Goal: Task Accomplishment & Management: Use online tool/utility

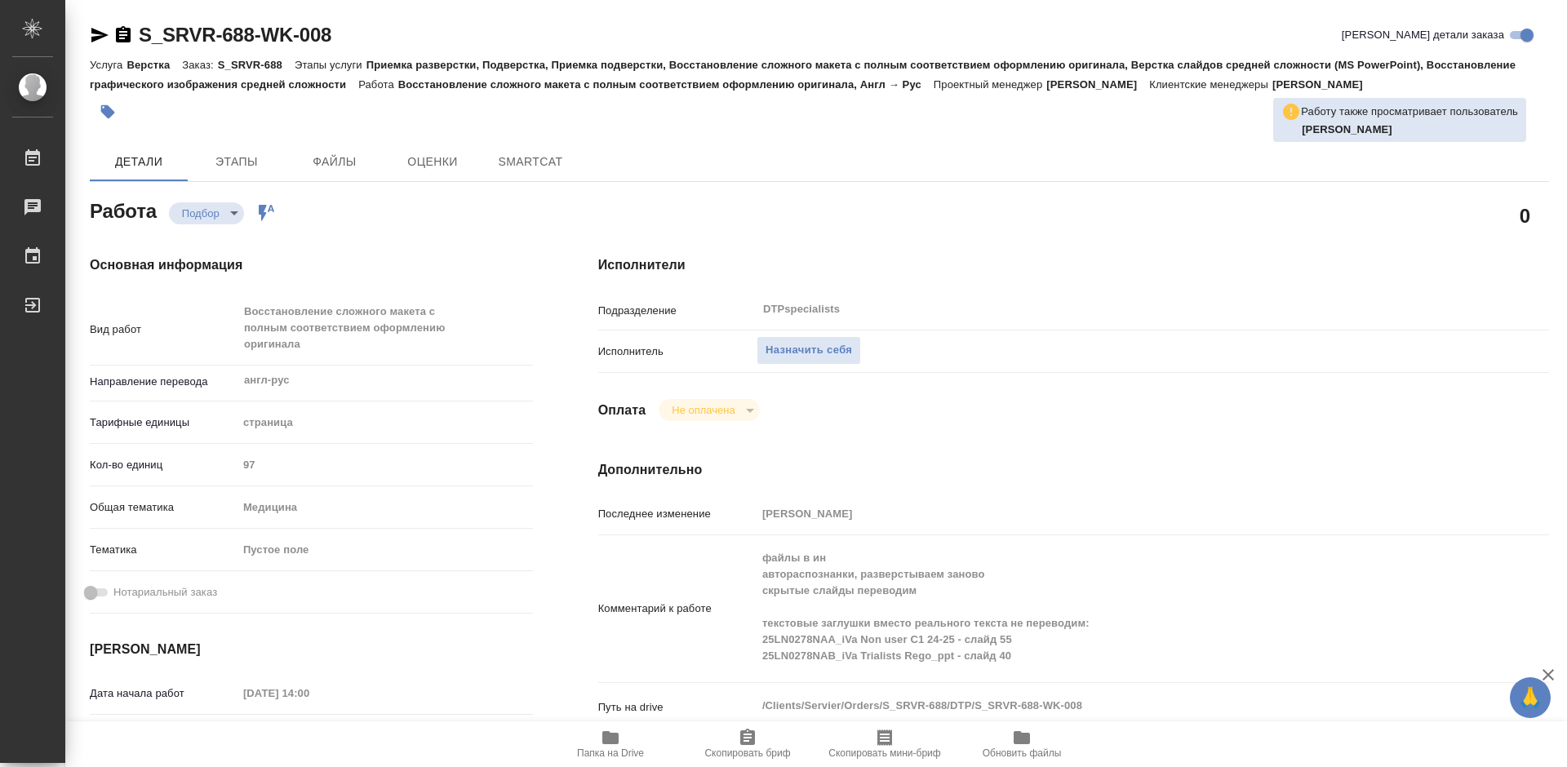
type textarea "x"
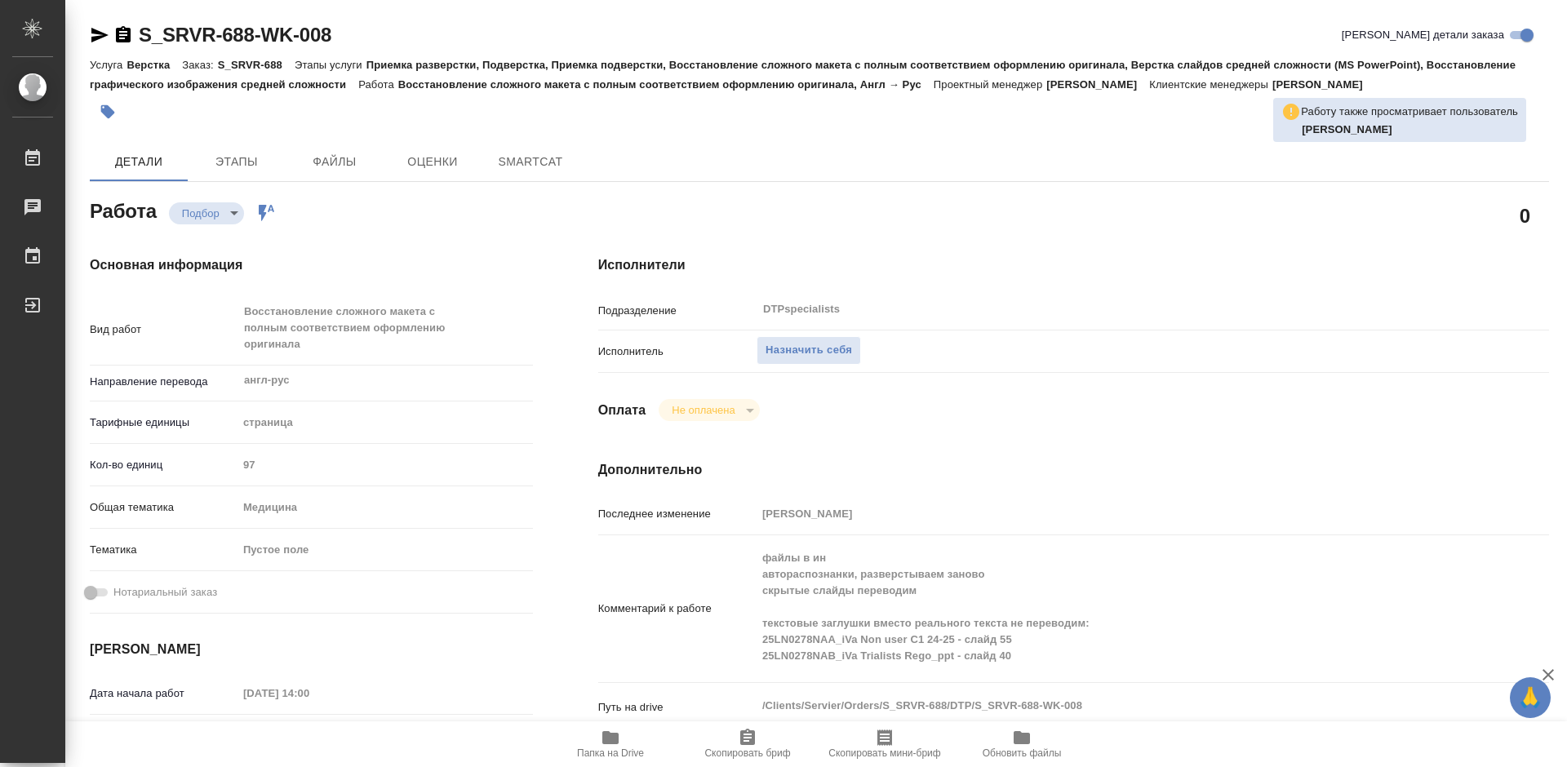
type textarea "x"
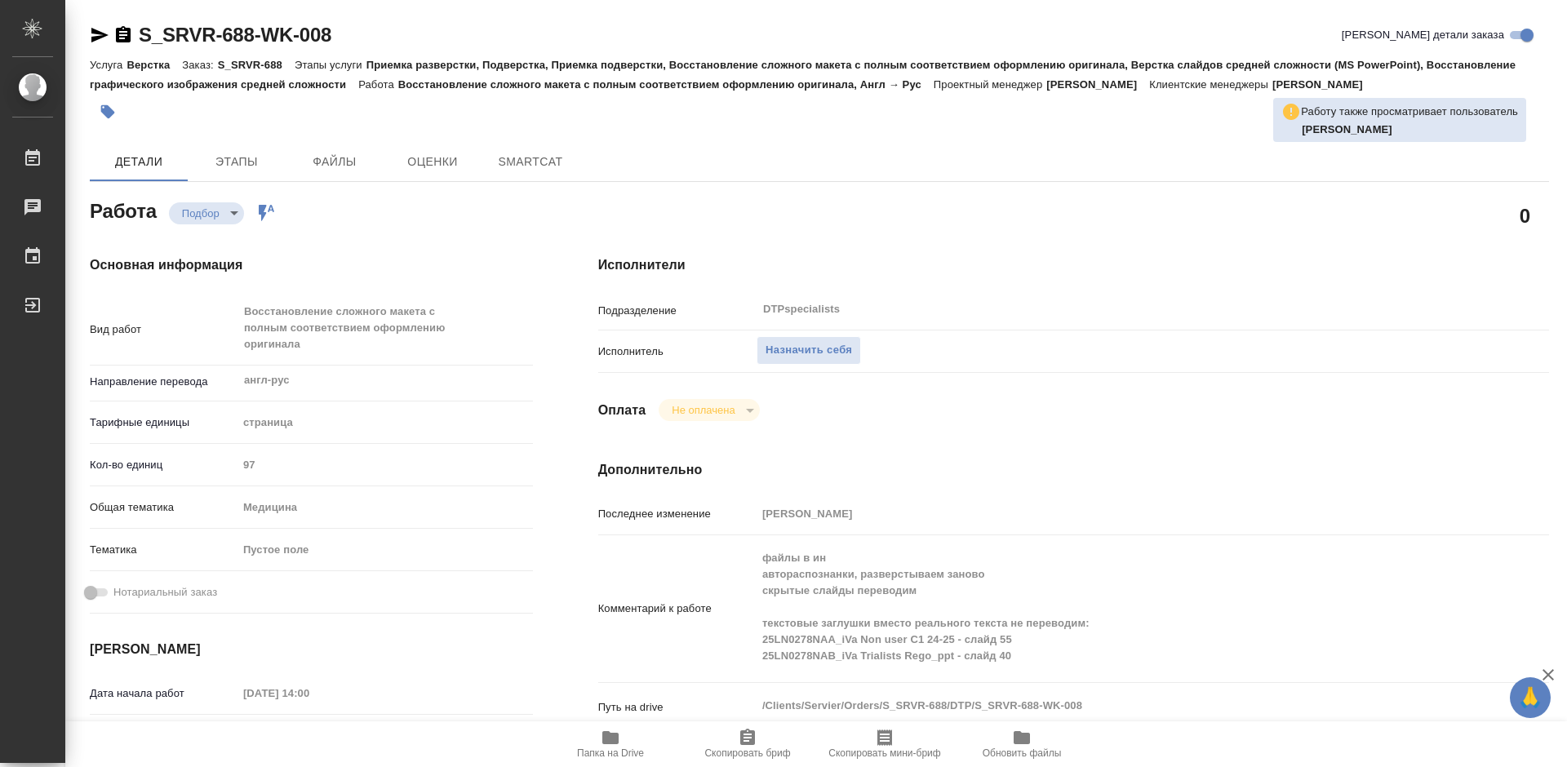
type textarea "x"
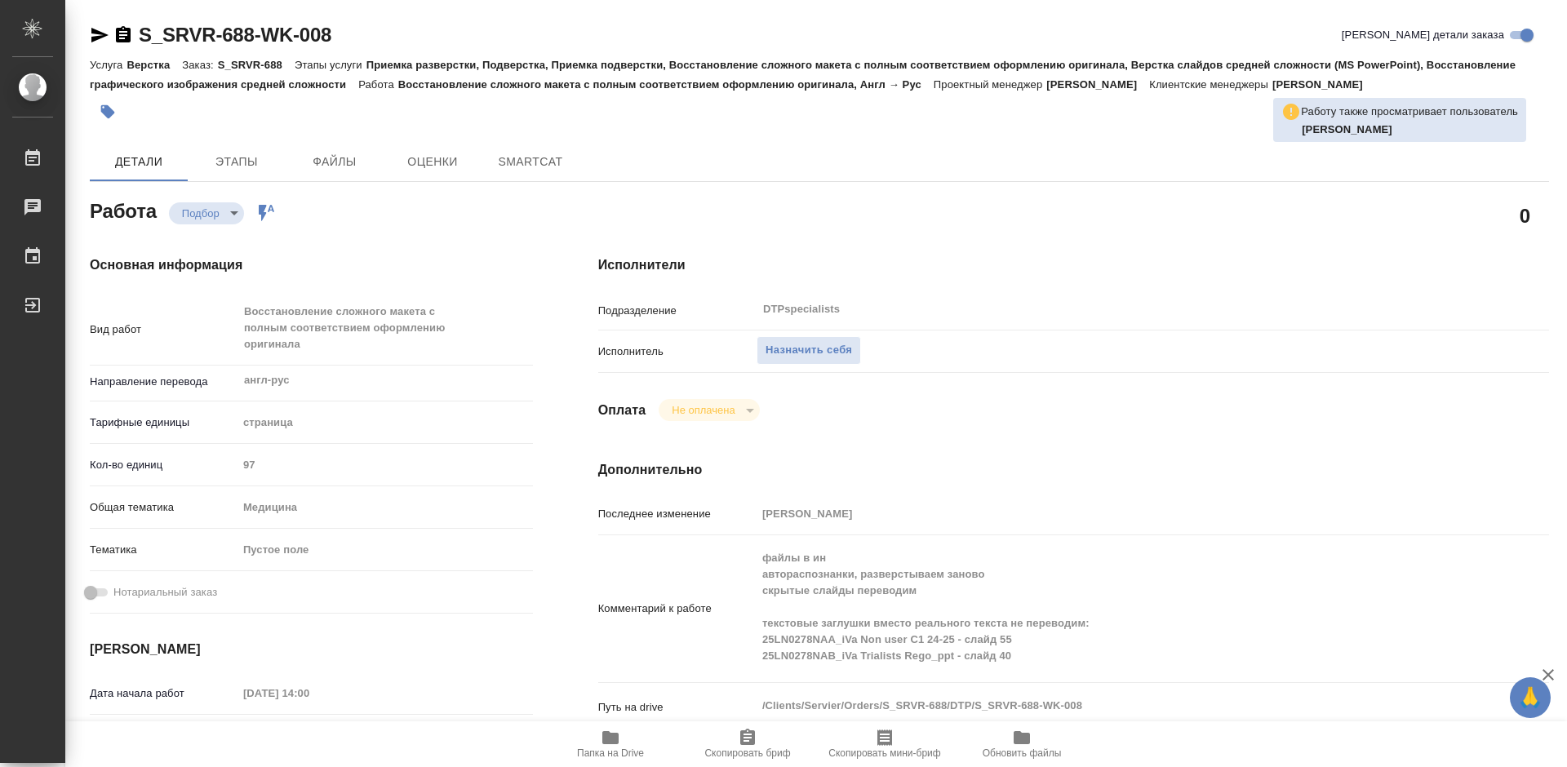
type textarea "x"
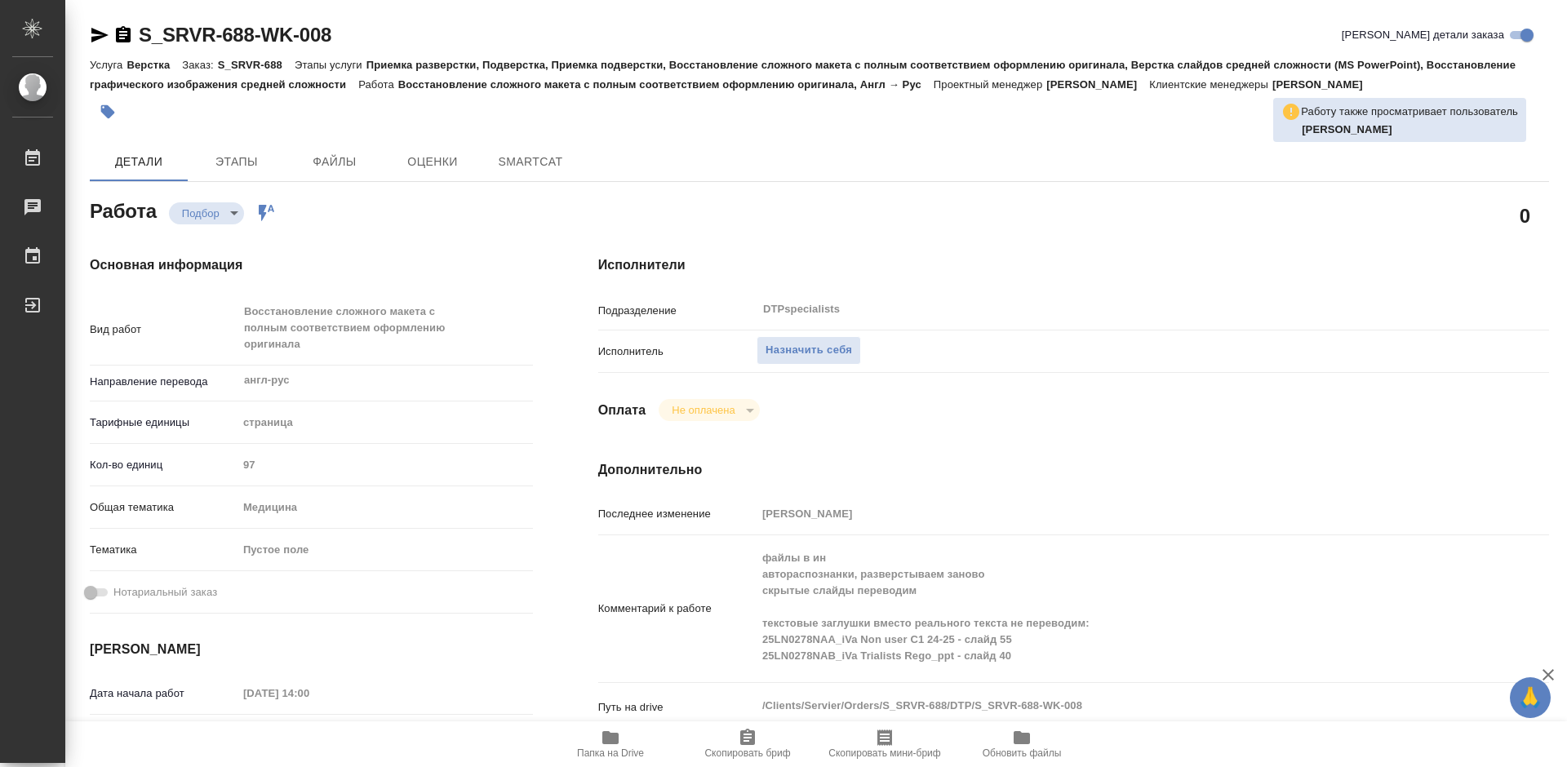
type textarea "x"
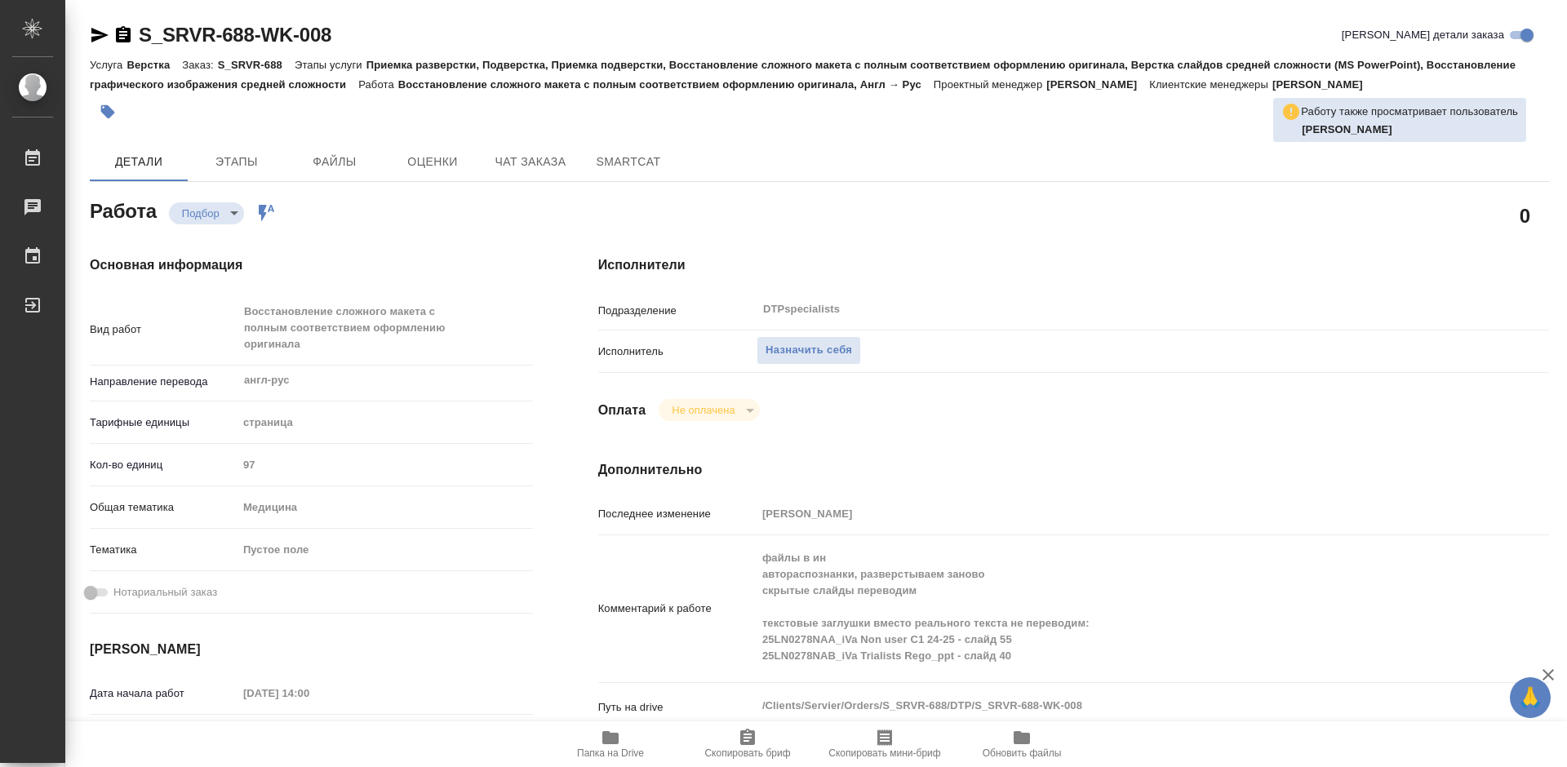
type textarea "x"
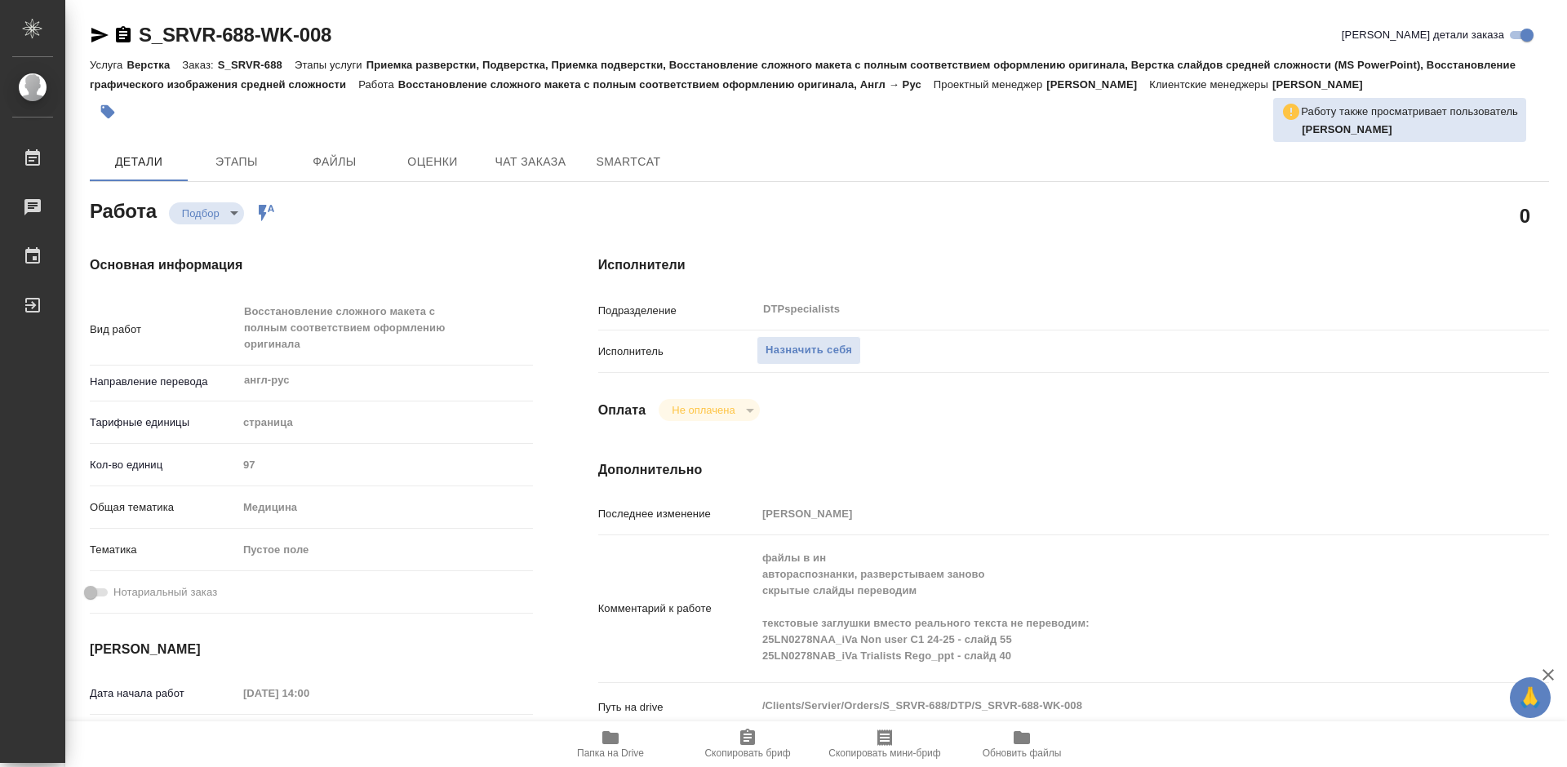
type textarea "x"
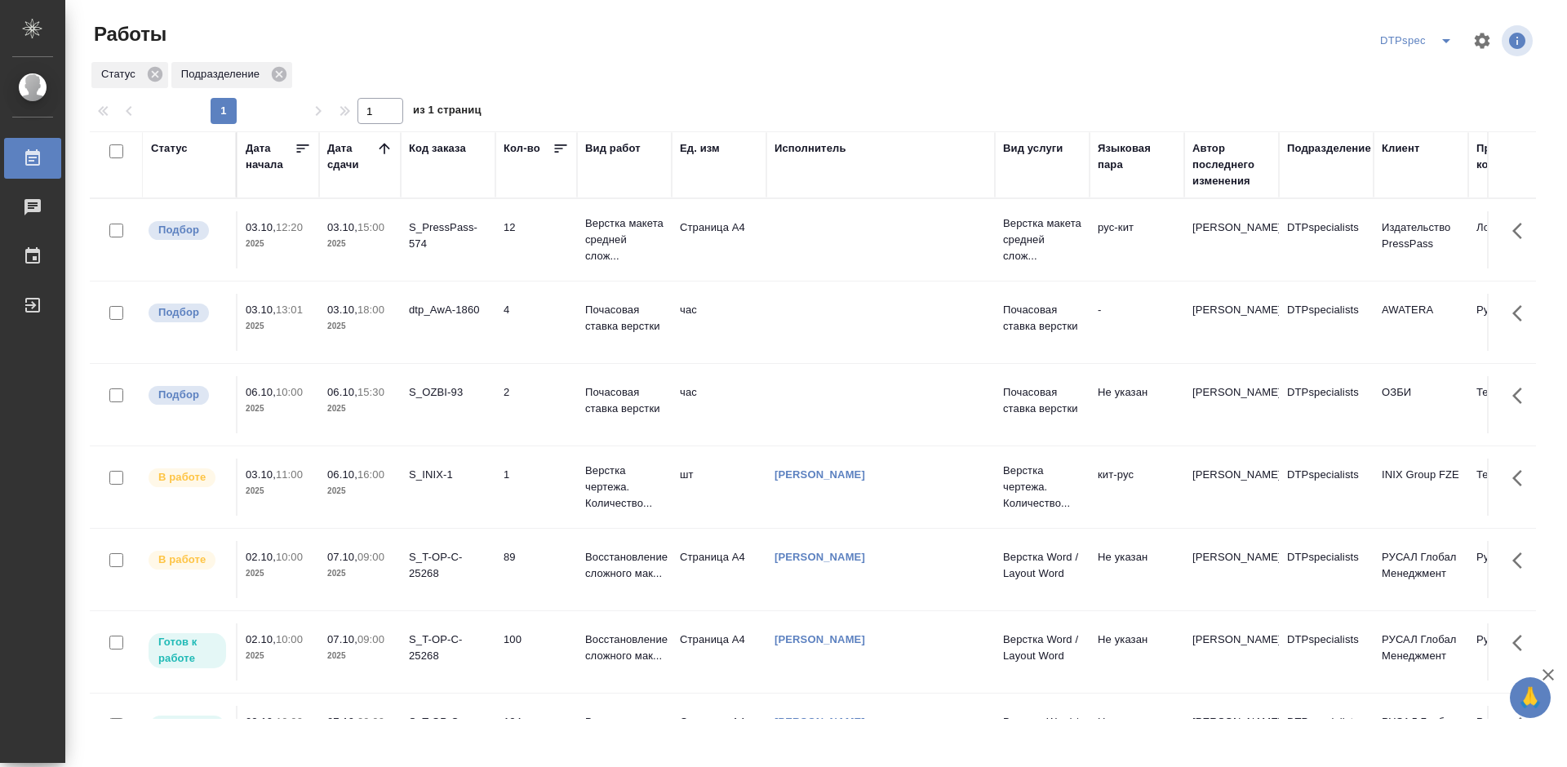
click at [337, 477] on p "06.10," at bounding box center [342, 474] width 30 height 12
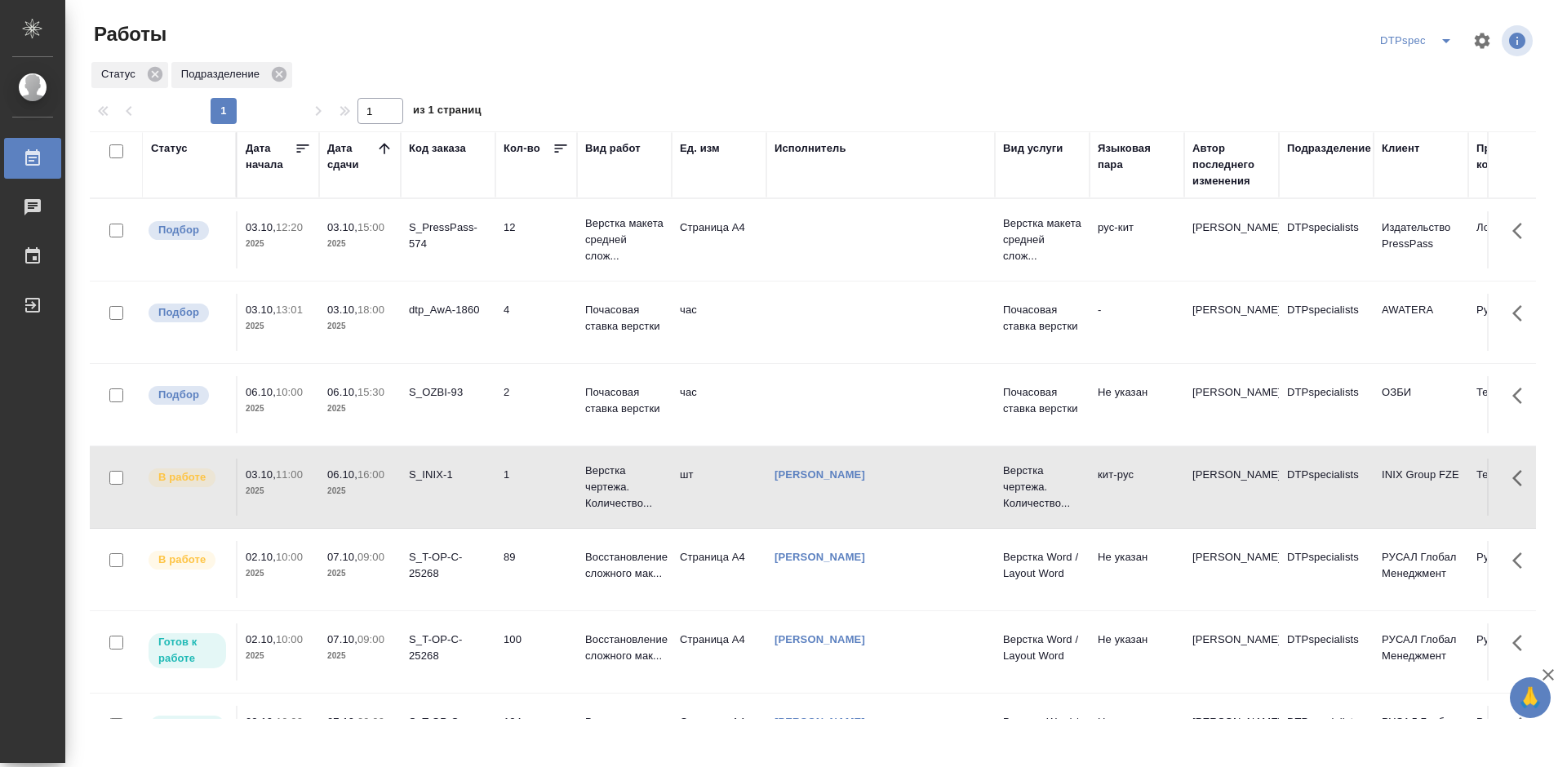
click at [337, 477] on p "06.10," at bounding box center [342, 474] width 30 height 12
click at [612, 232] on p "Верстка макета средней слож..." at bounding box center [624, 239] width 78 height 49
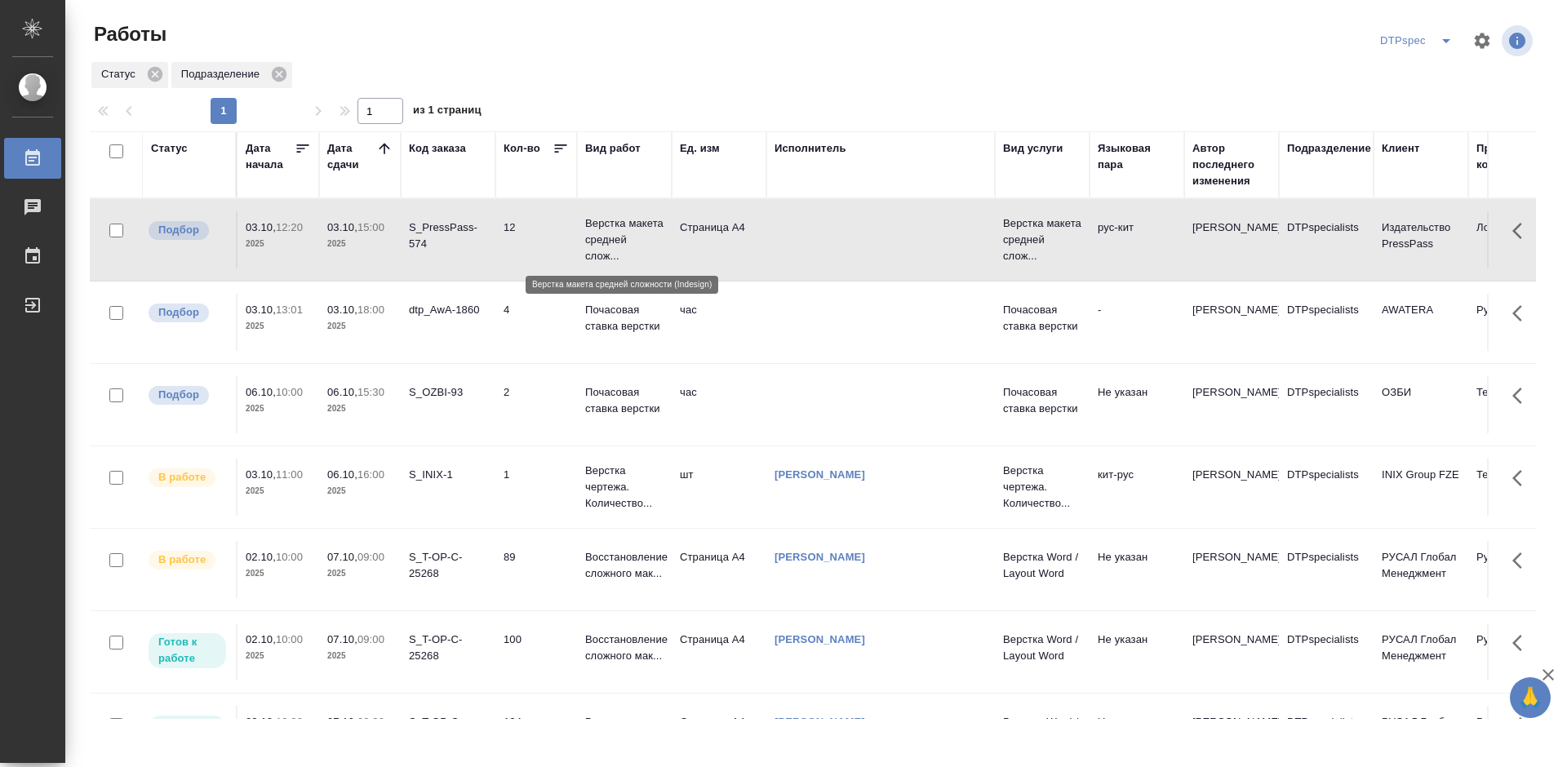
click at [612, 232] on p "Верстка макета средней слож..." at bounding box center [624, 239] width 78 height 49
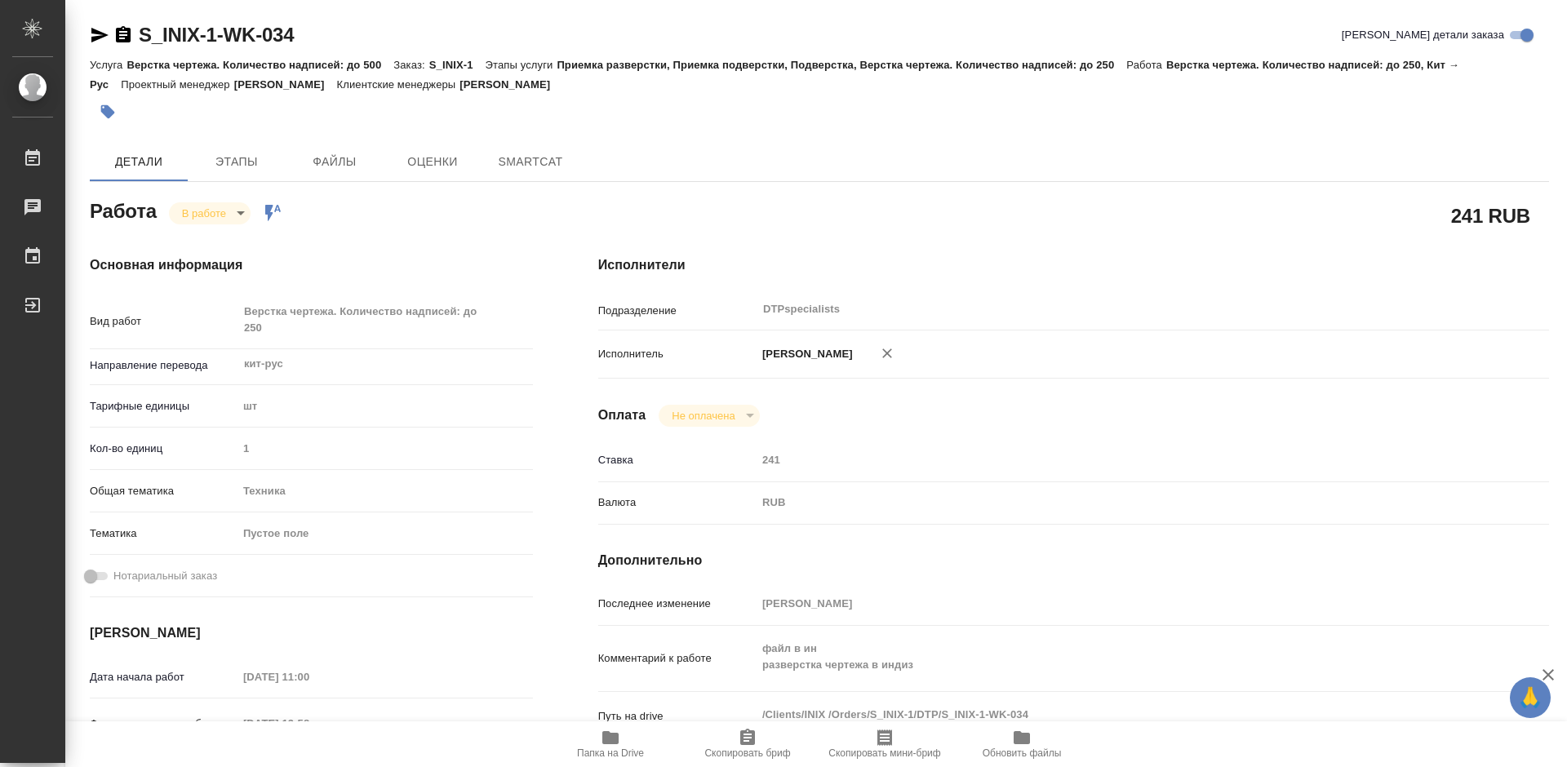
type textarea "x"
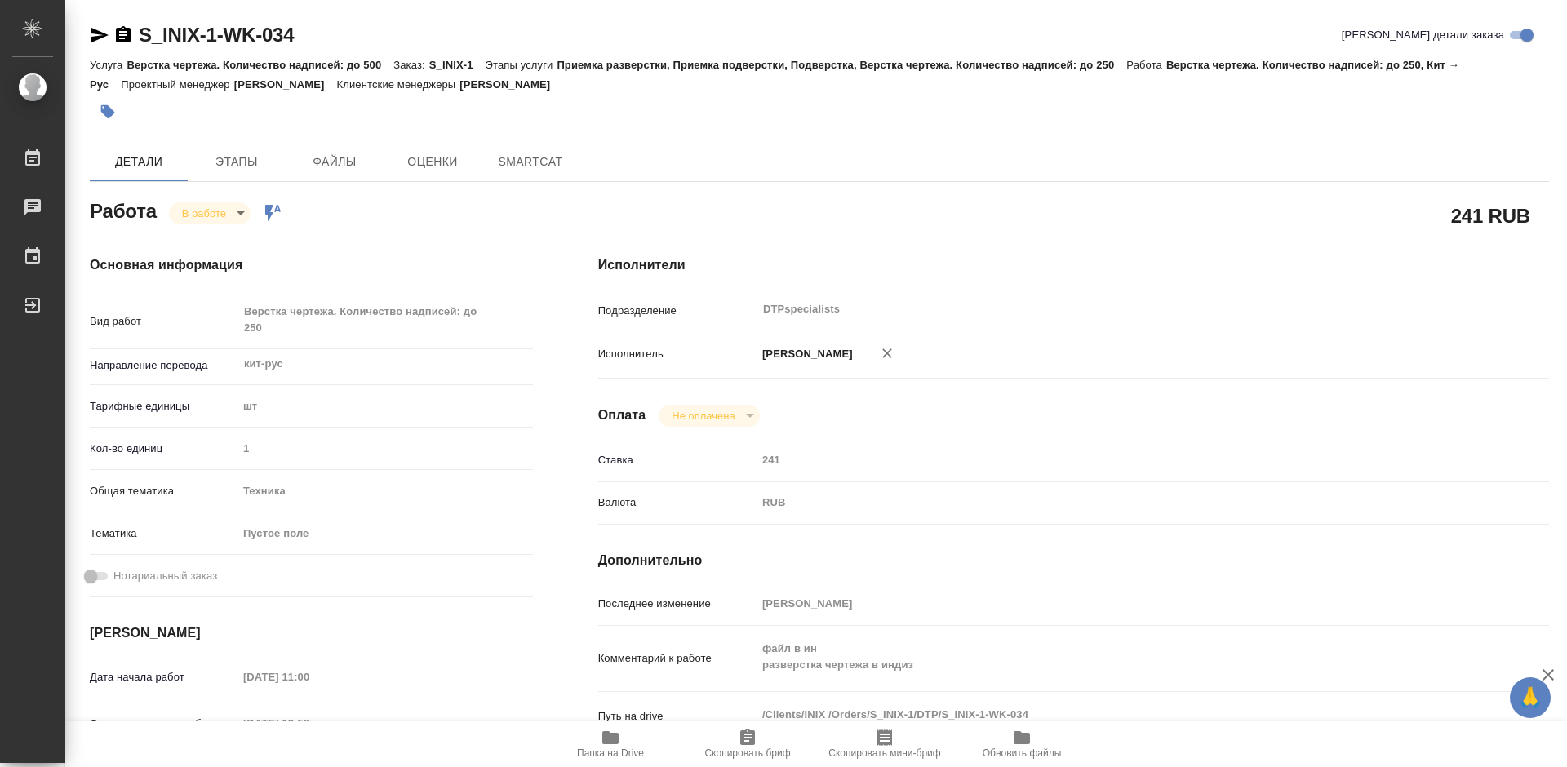
type textarea "x"
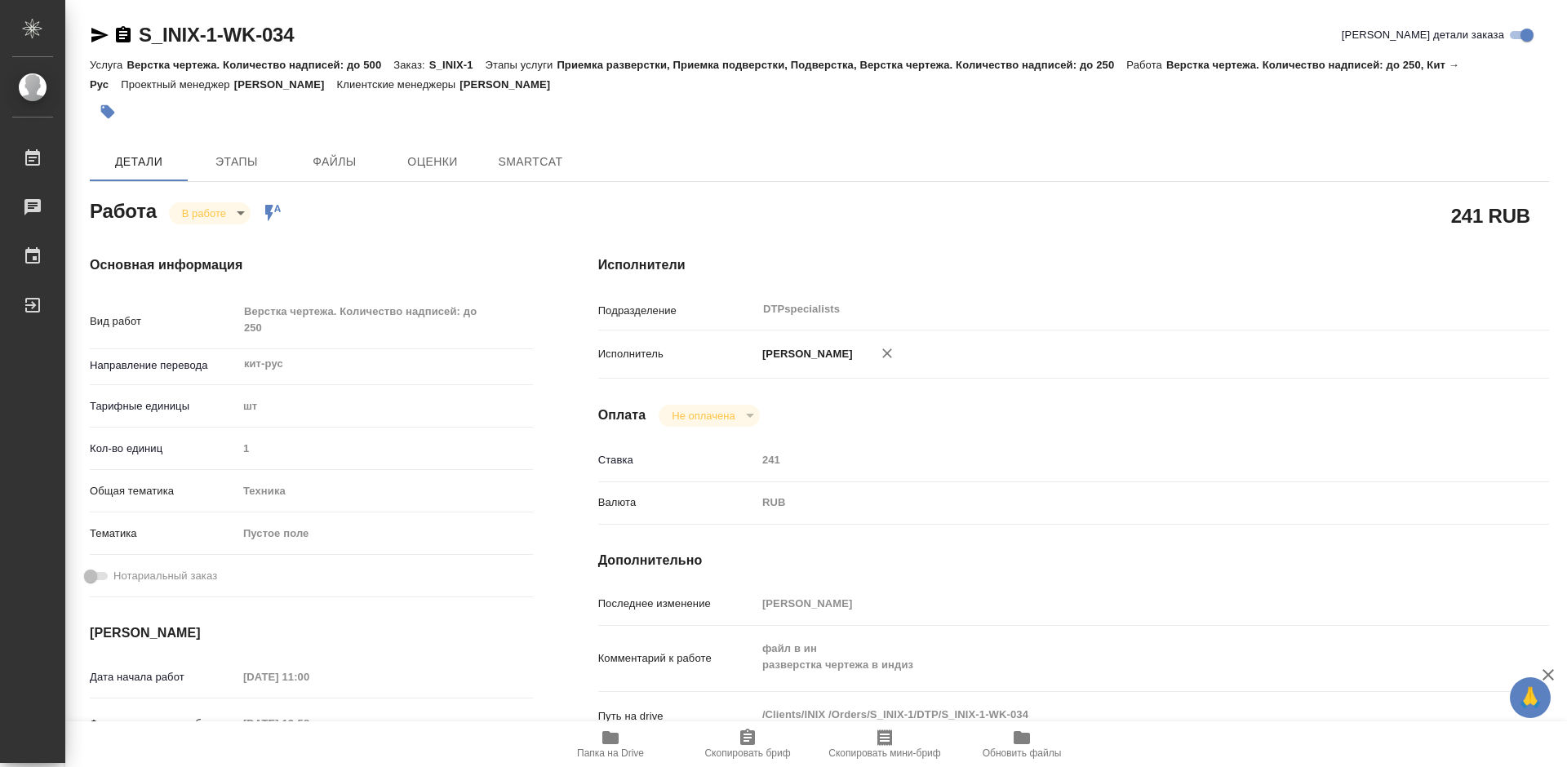
type textarea "x"
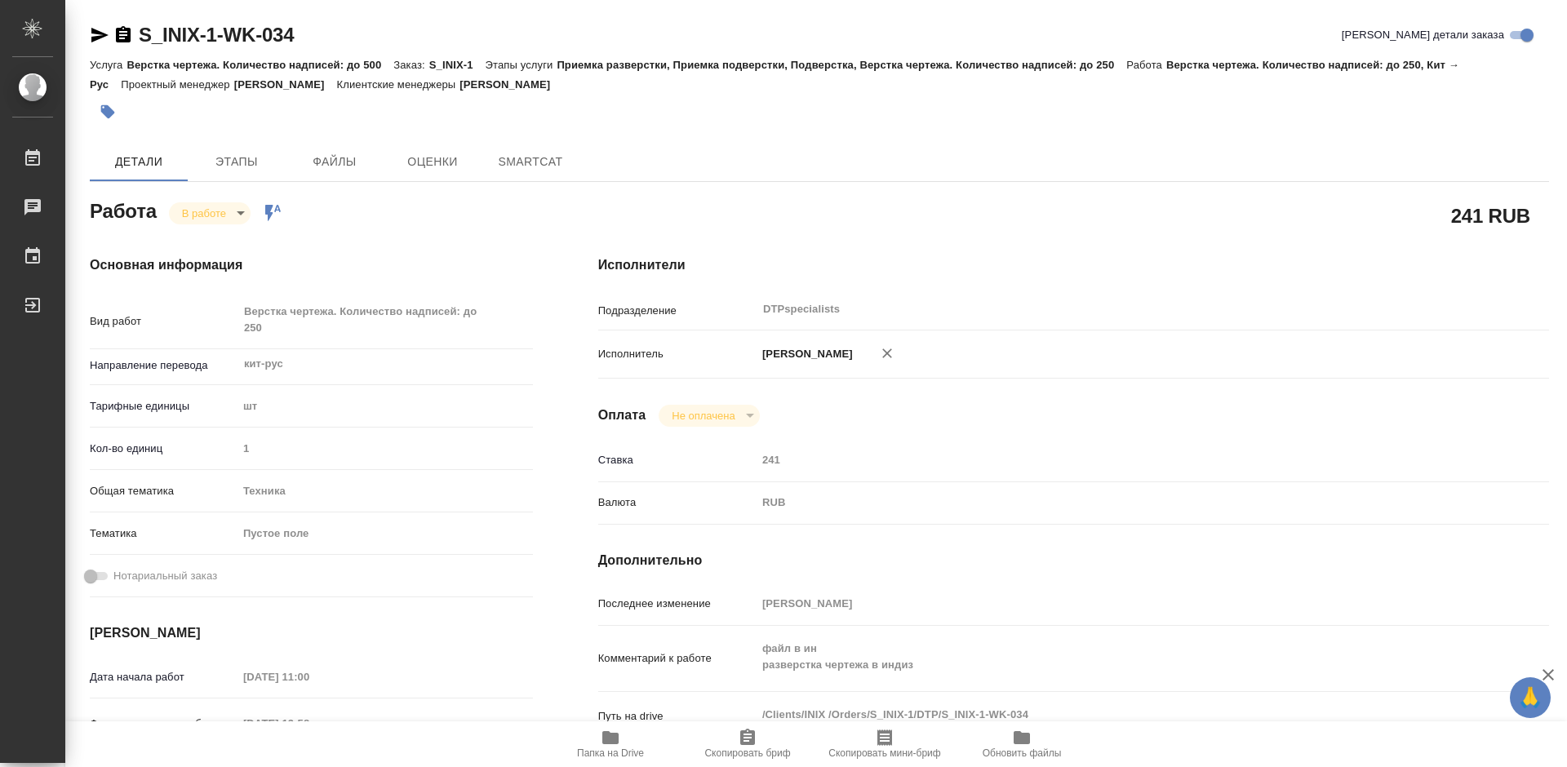
type textarea "x"
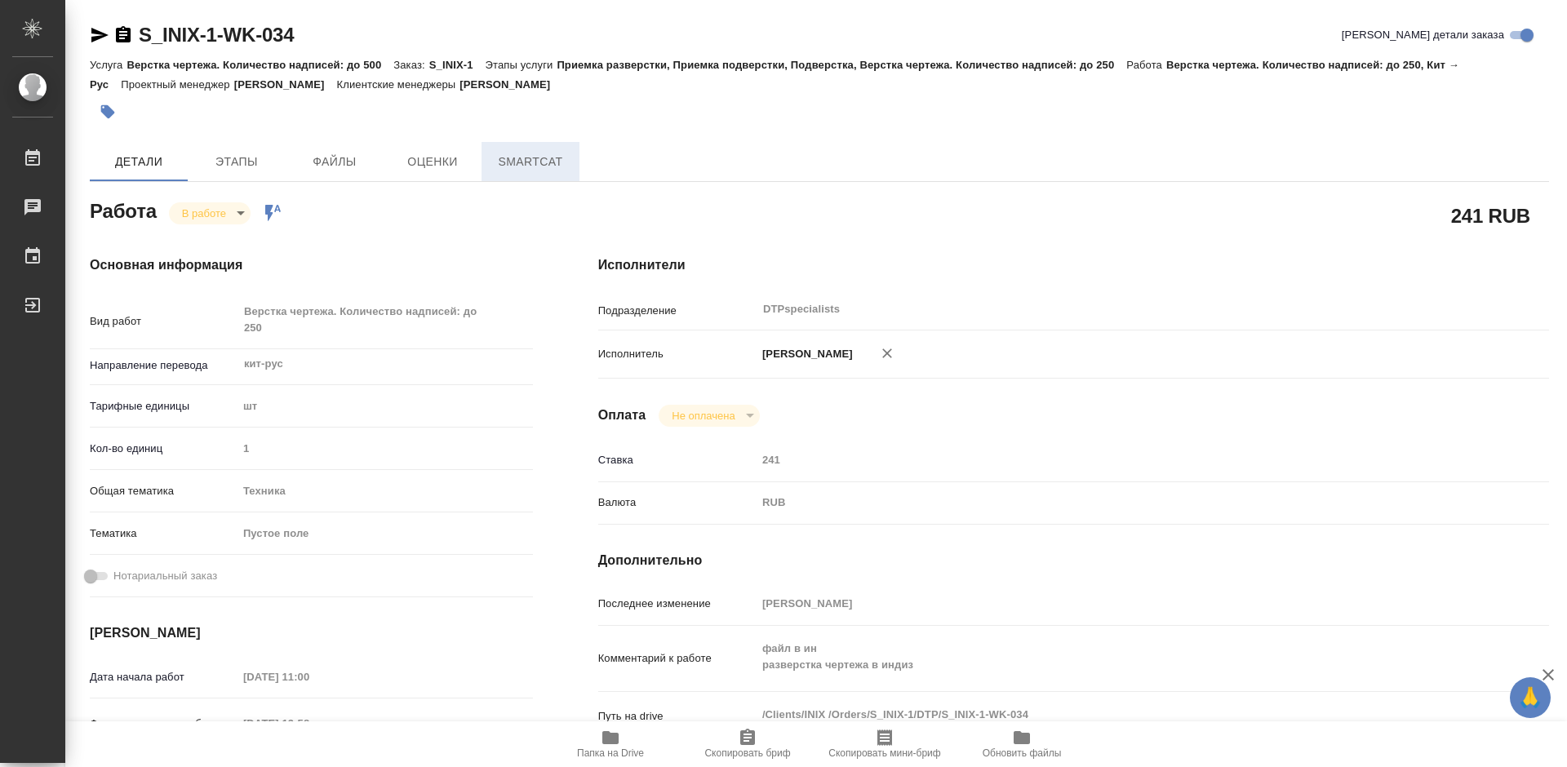
type textarea "x"
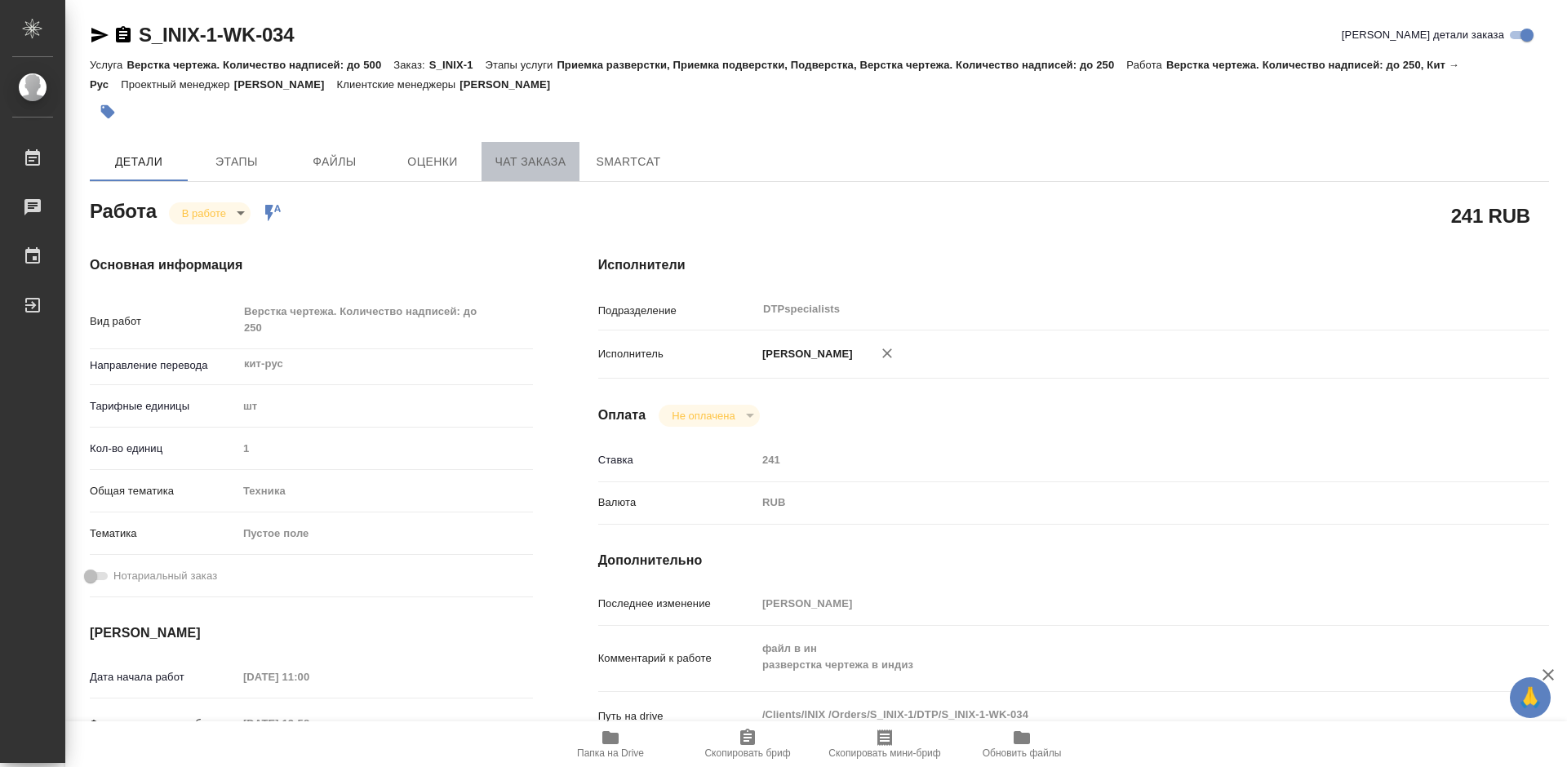
click at [544, 156] on span "Чат заказа" at bounding box center [530, 162] width 78 height 20
type textarea "x"
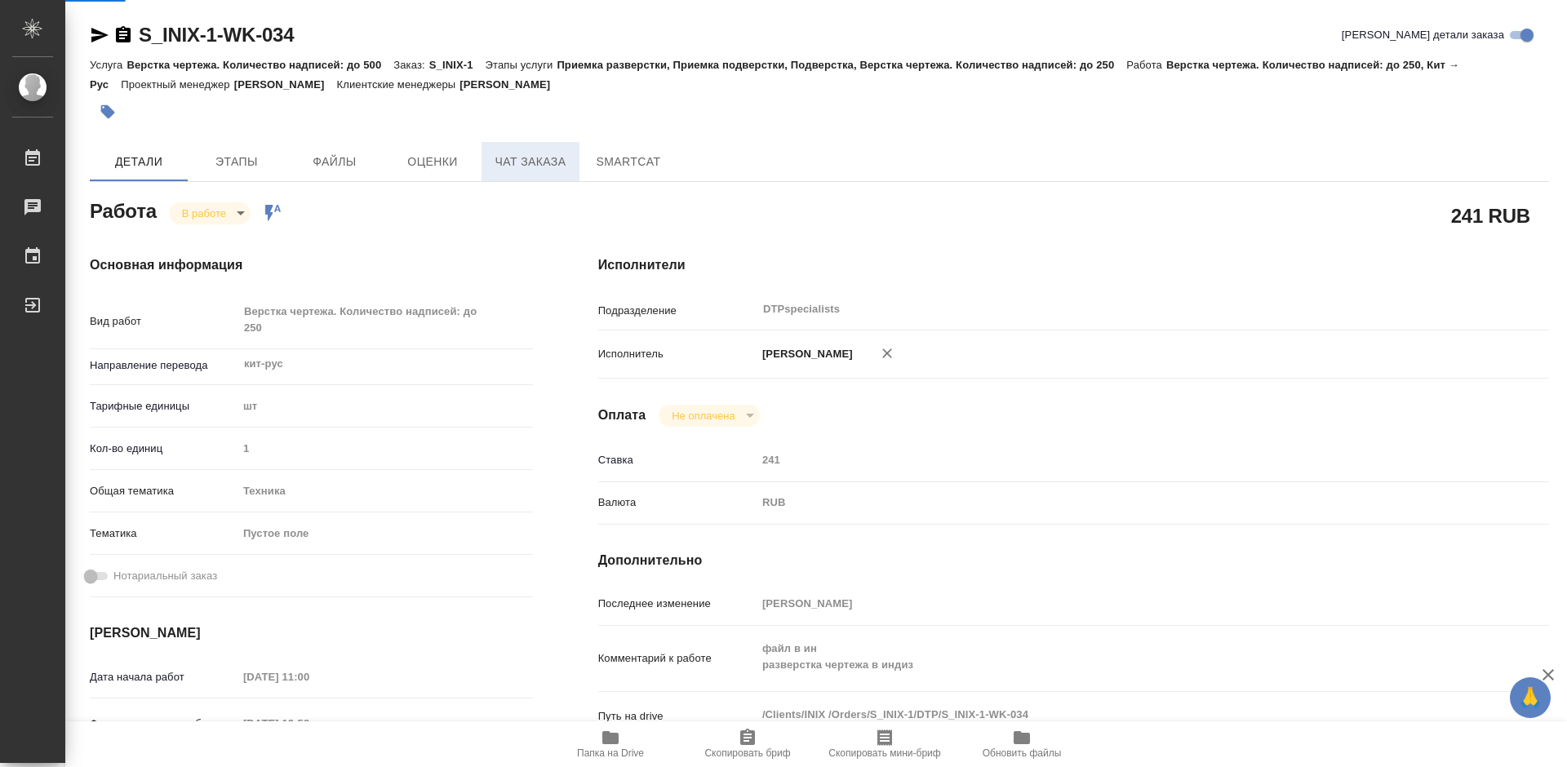
type textarea "x"
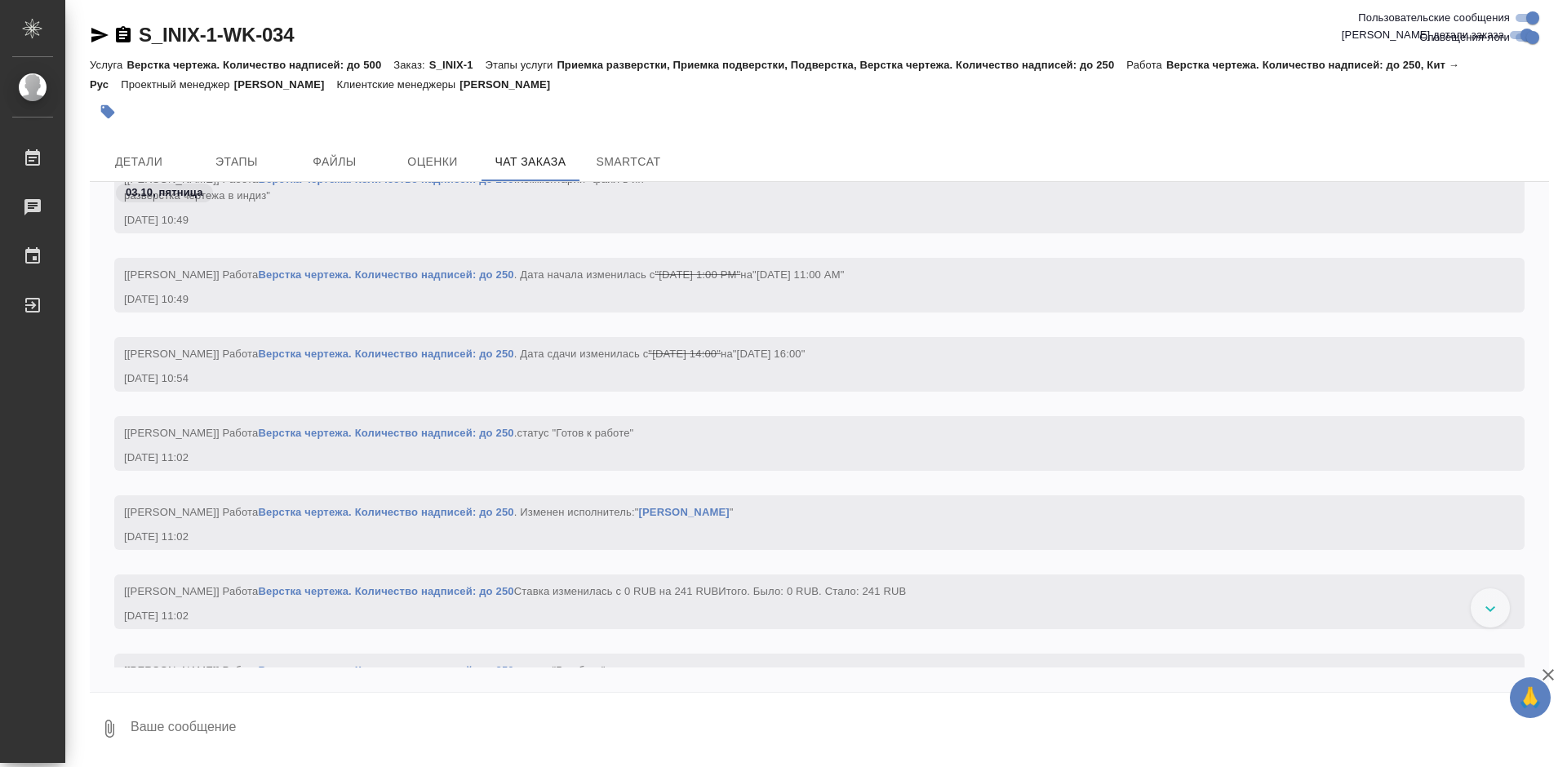
scroll to position [8047, 0]
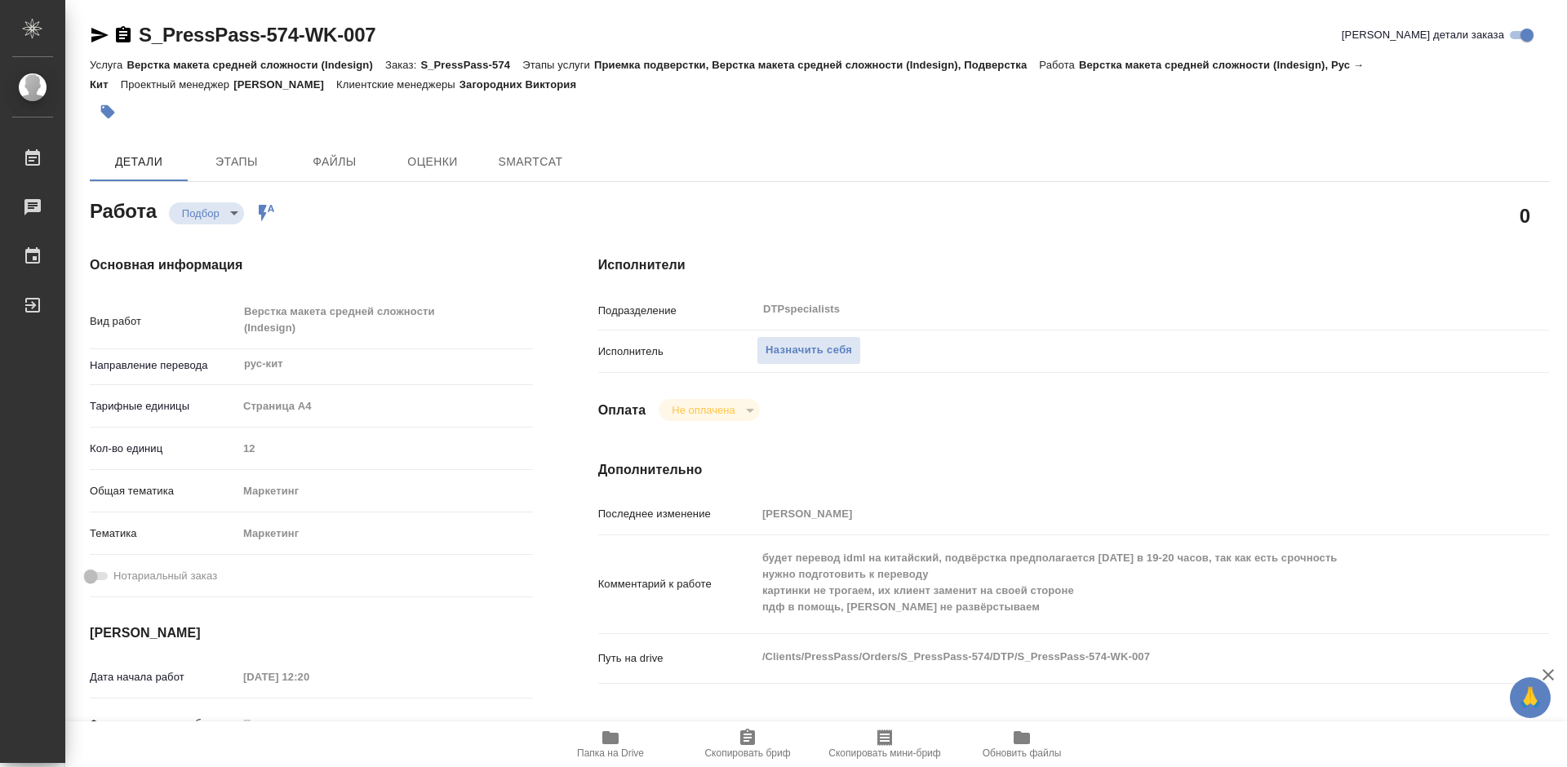
type textarea "x"
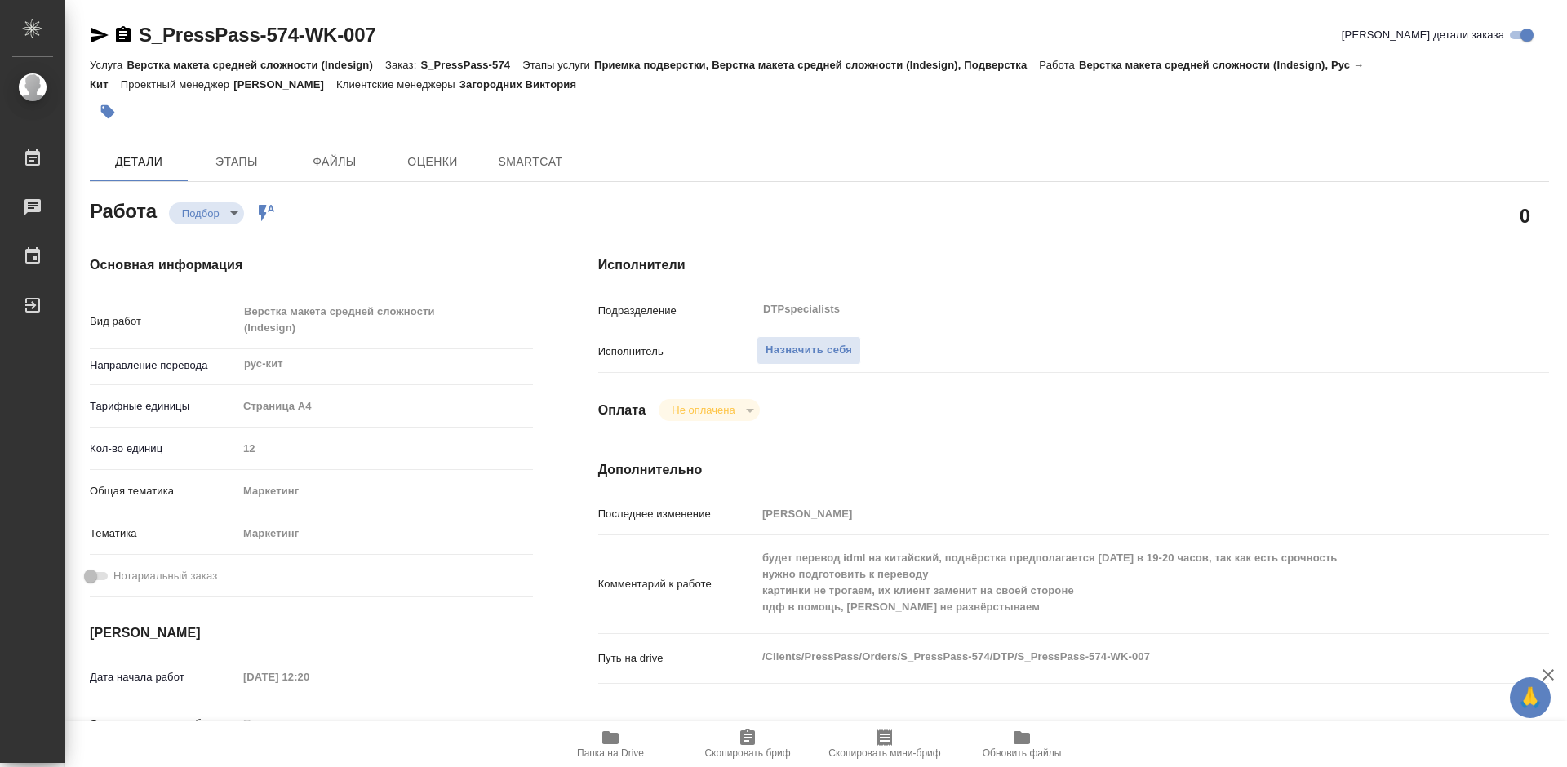
type textarea "x"
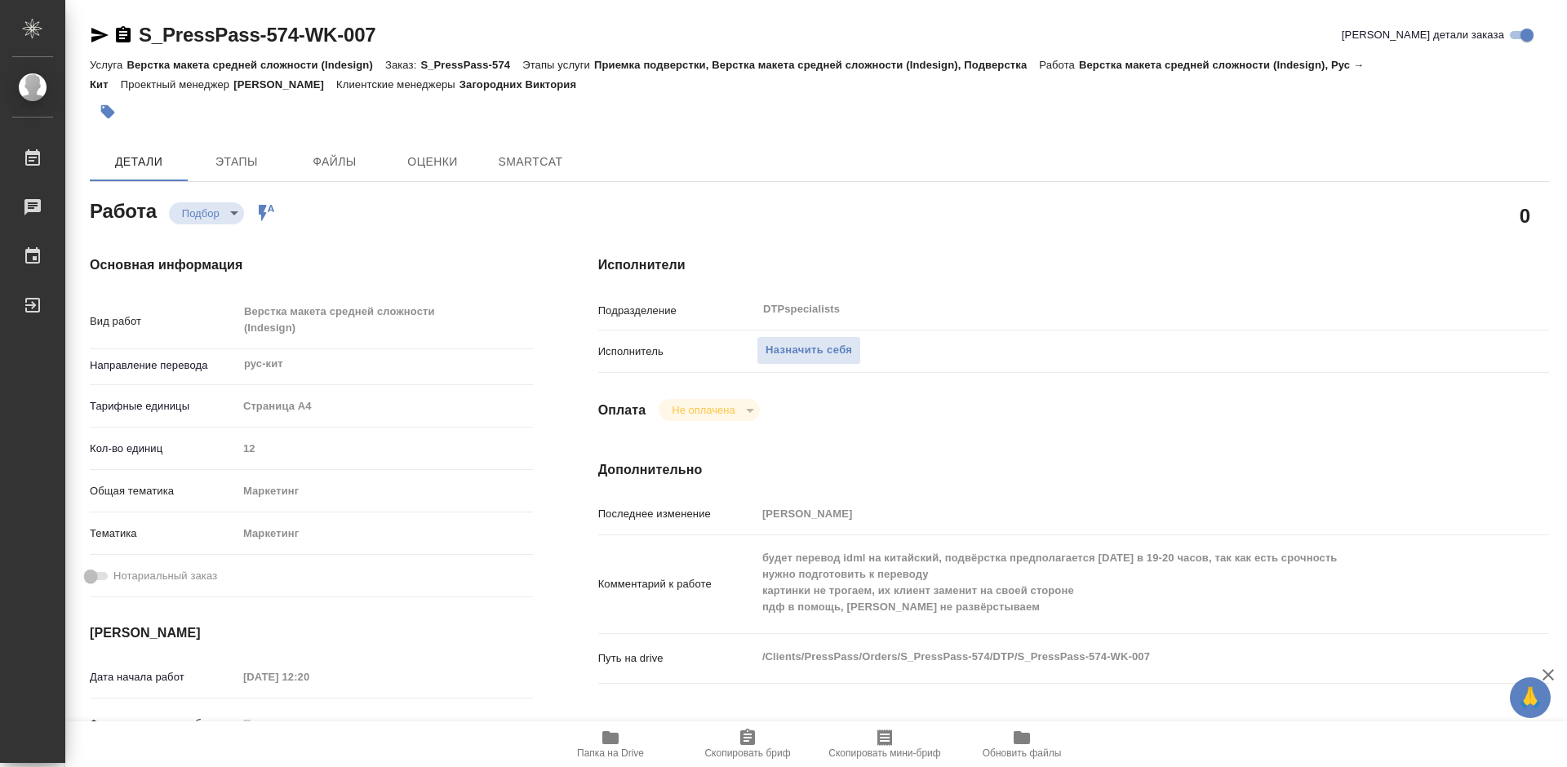
type textarea "x"
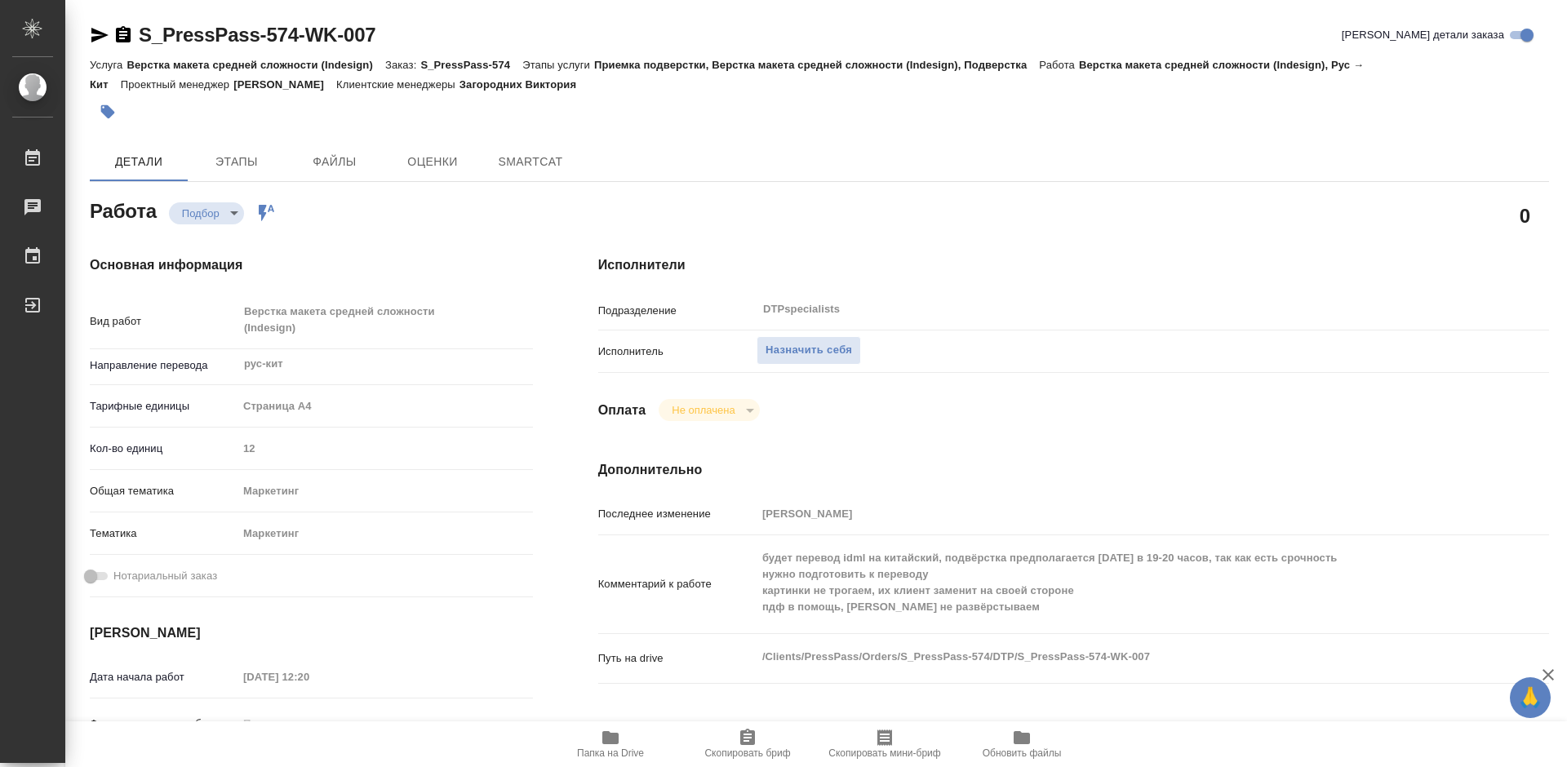
type textarea "x"
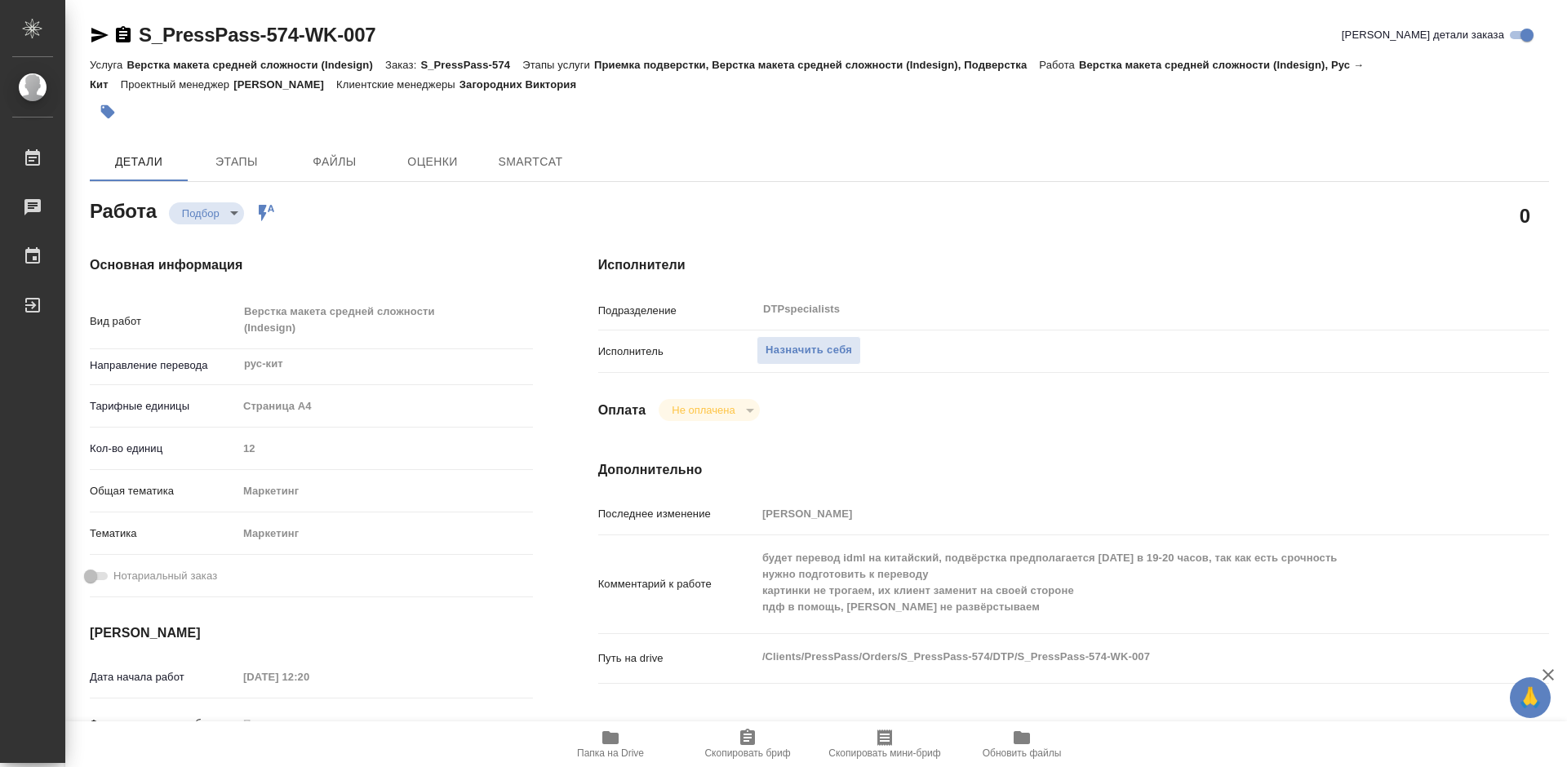
type textarea "x"
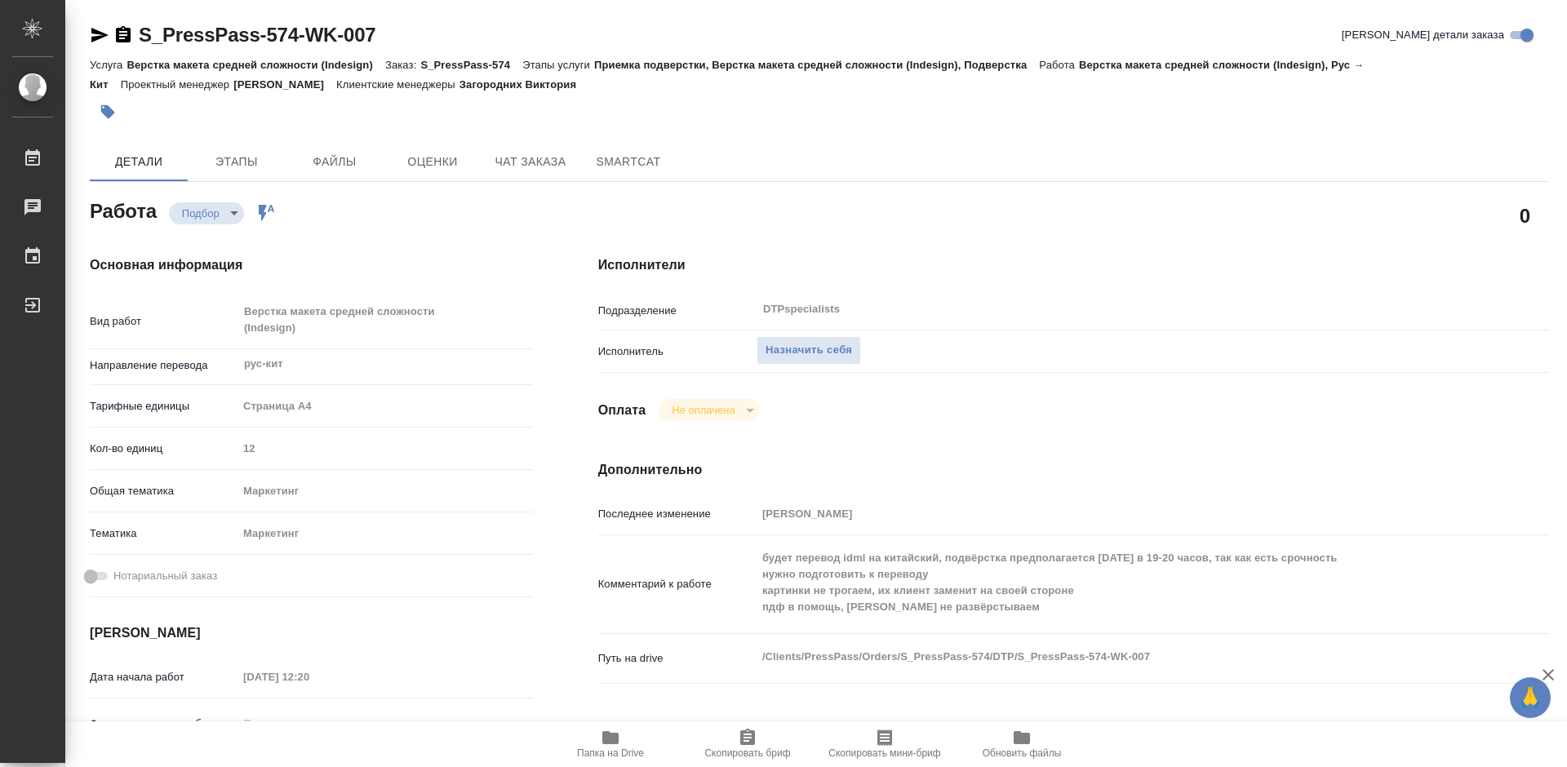
type textarea "x"
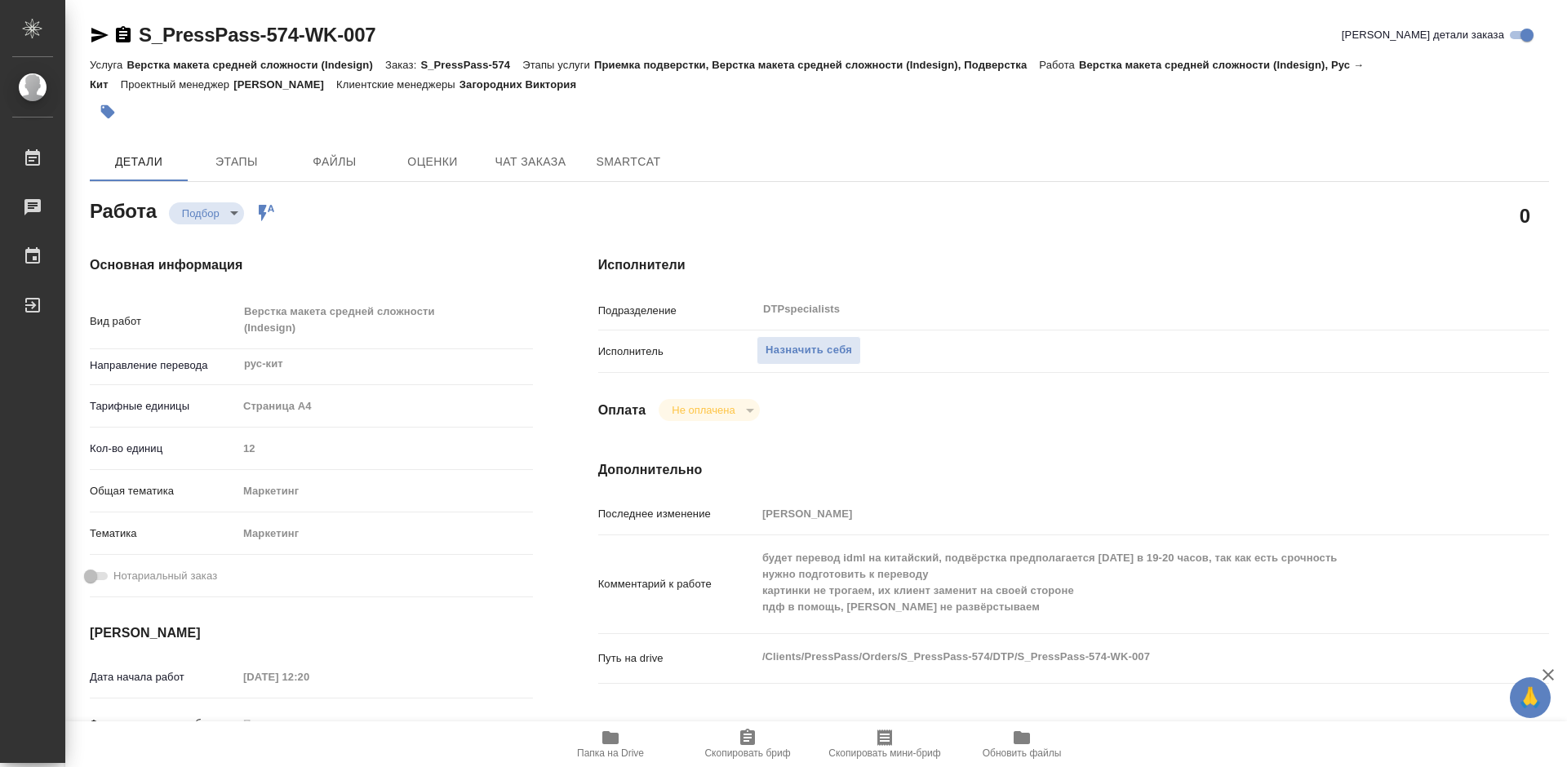
type textarea "x"
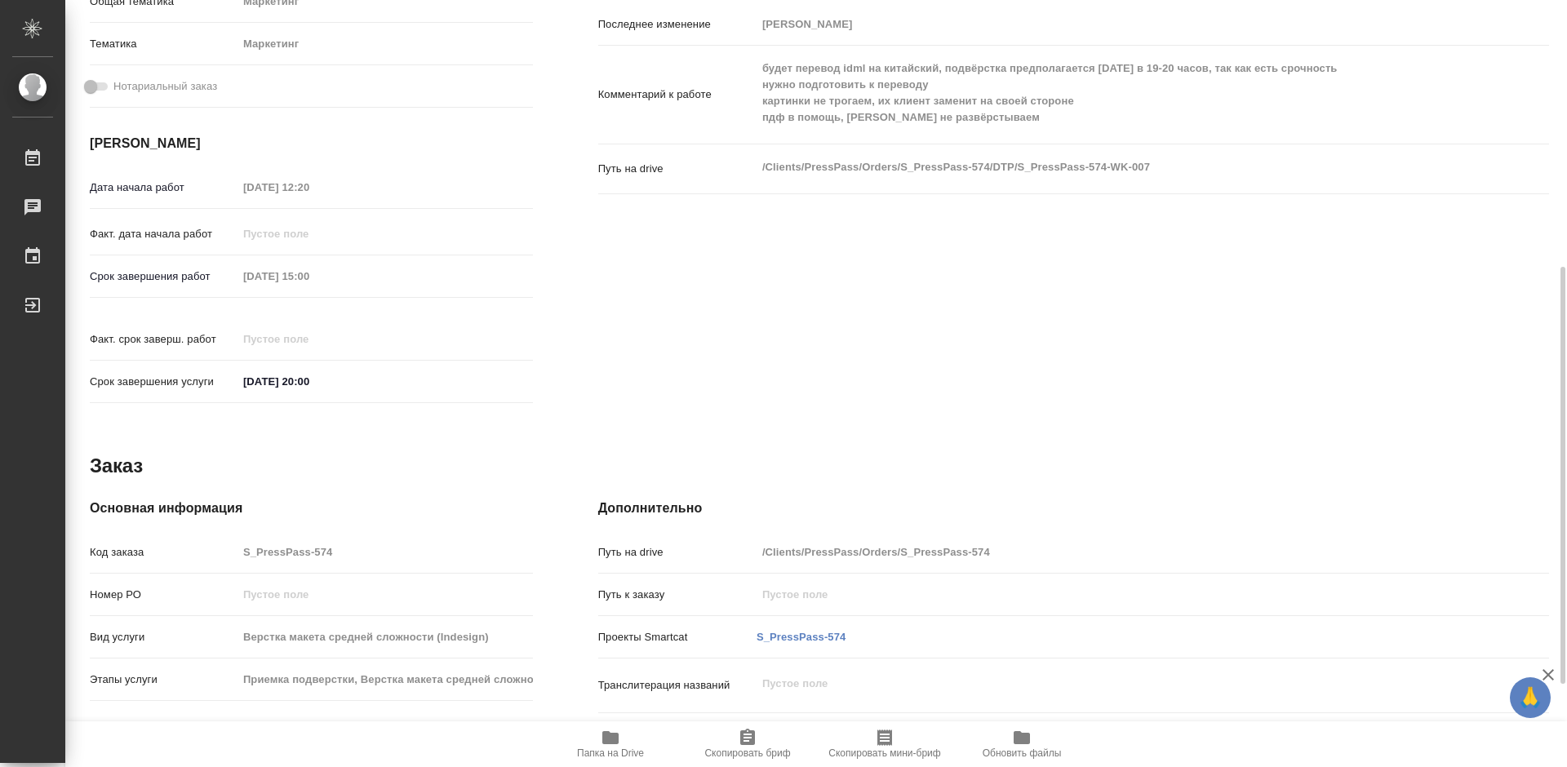
scroll to position [641, 0]
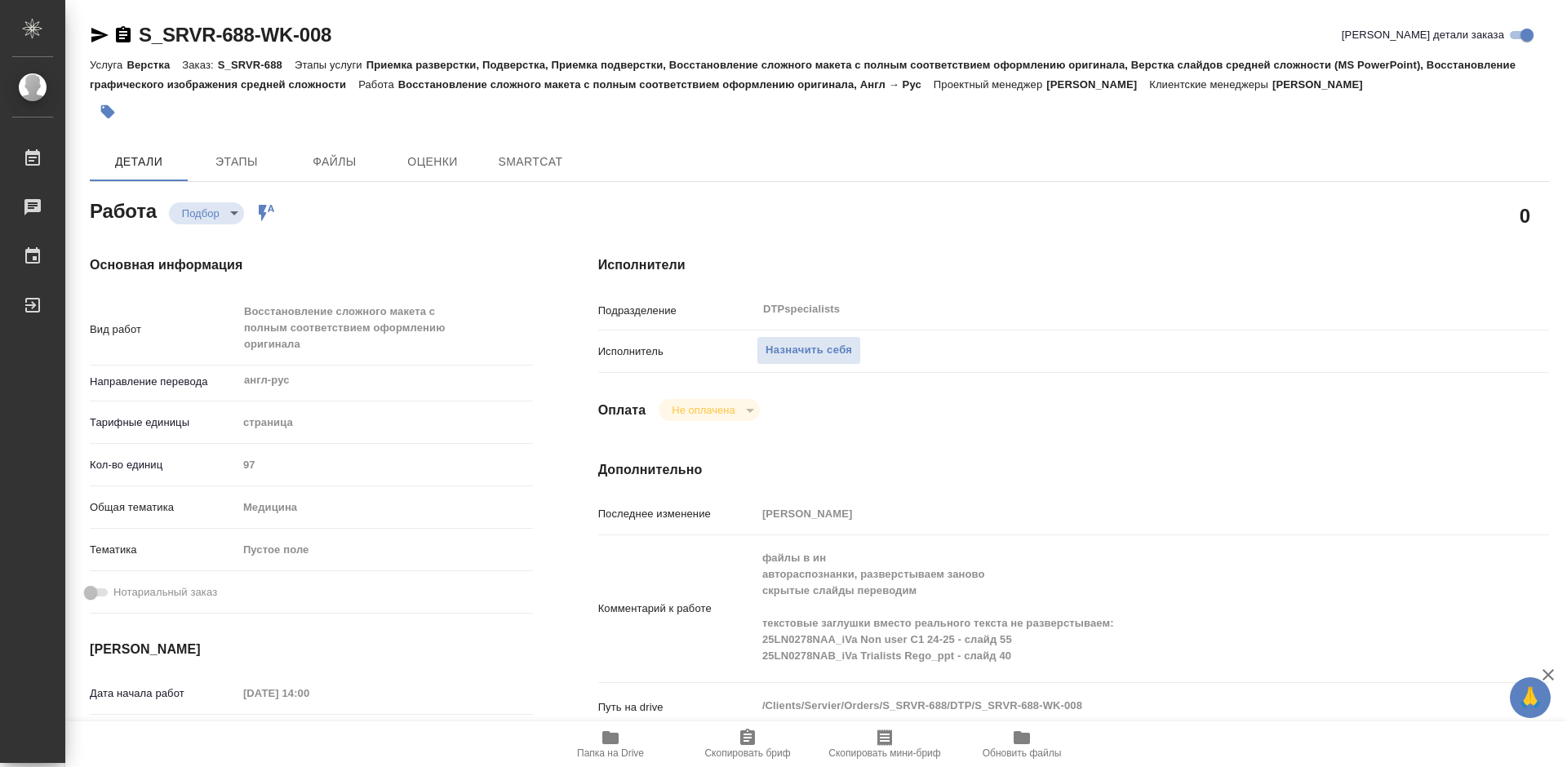
type textarea "x"
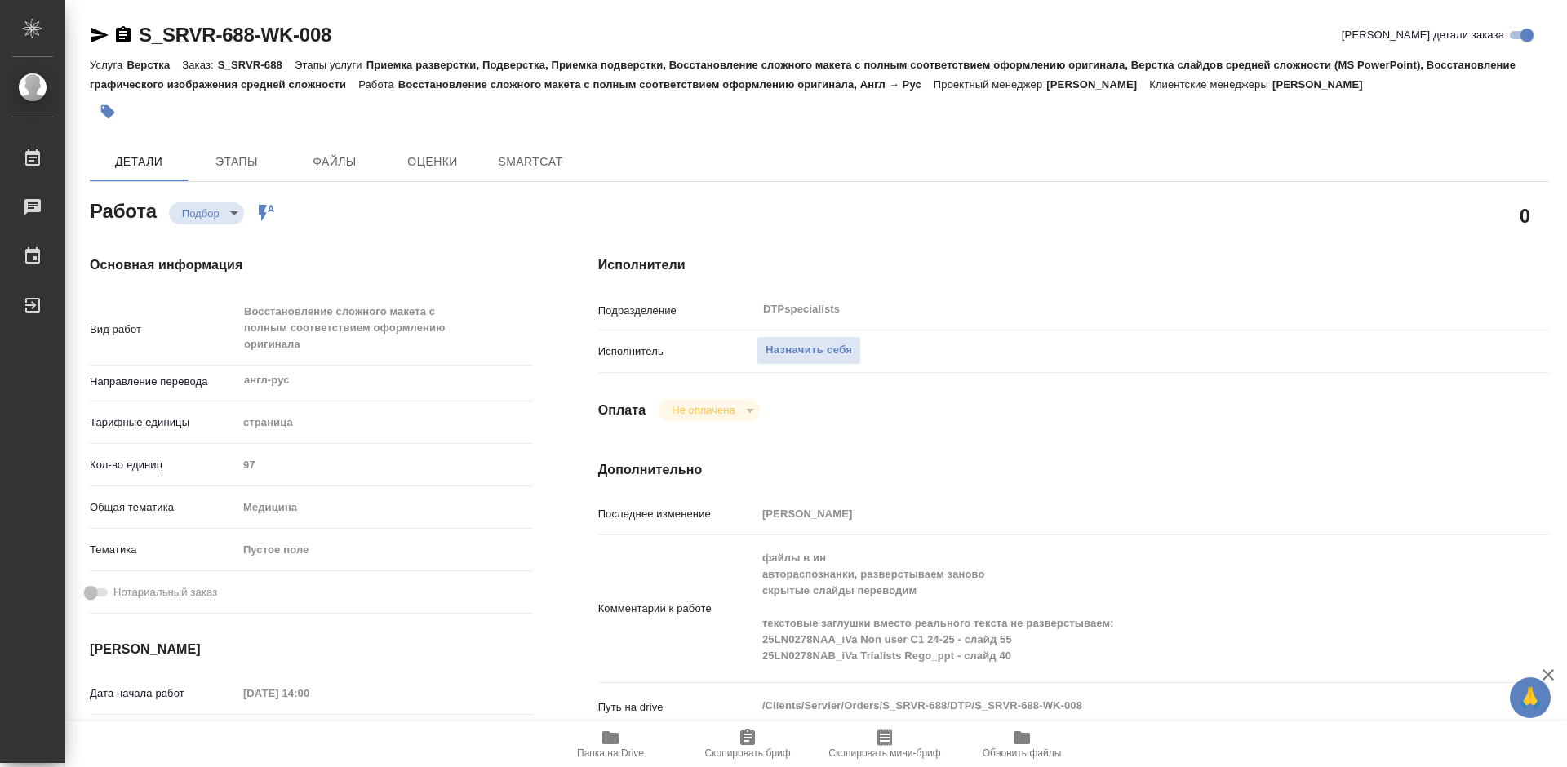
type textarea "x"
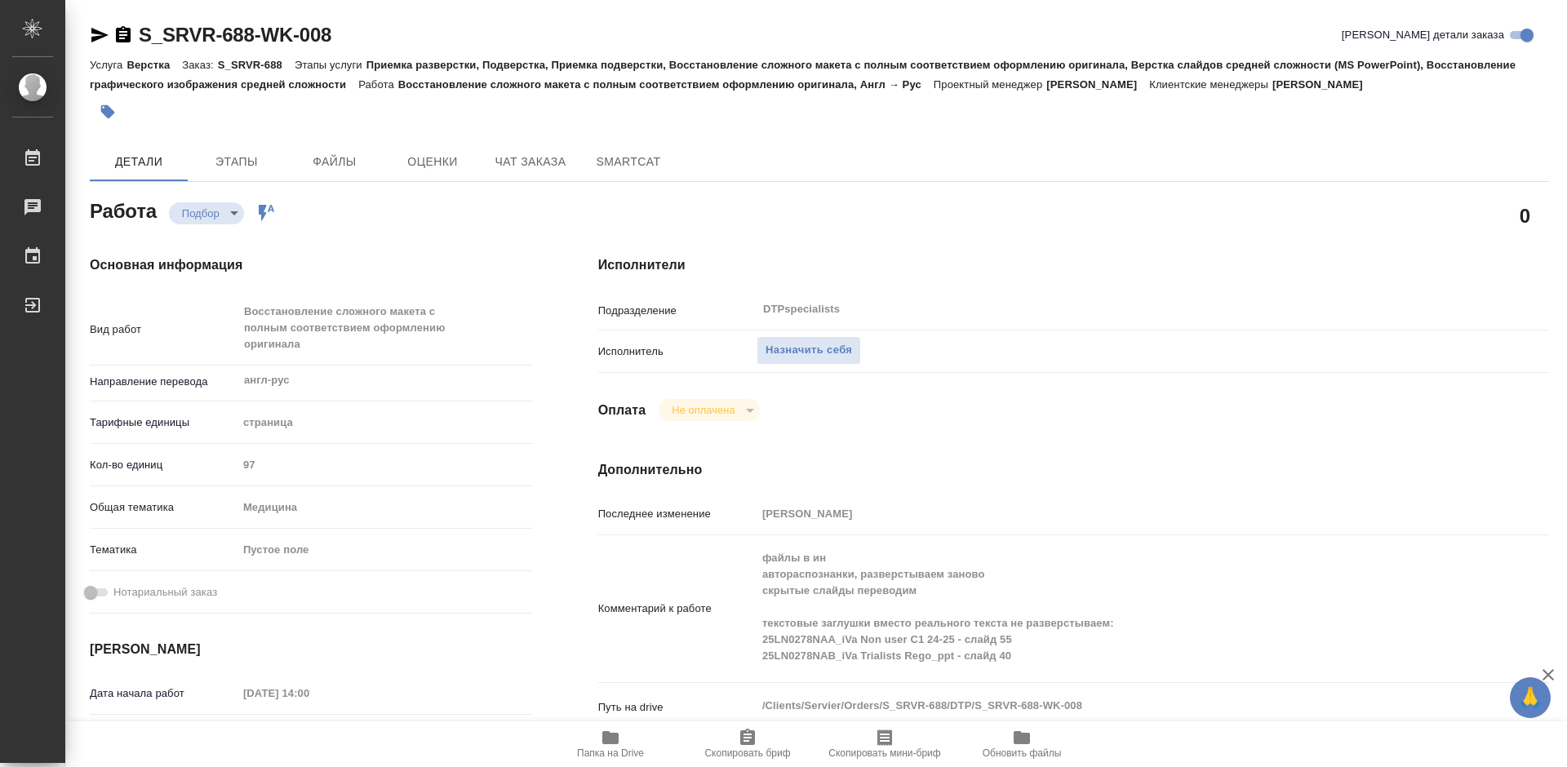
type textarea "x"
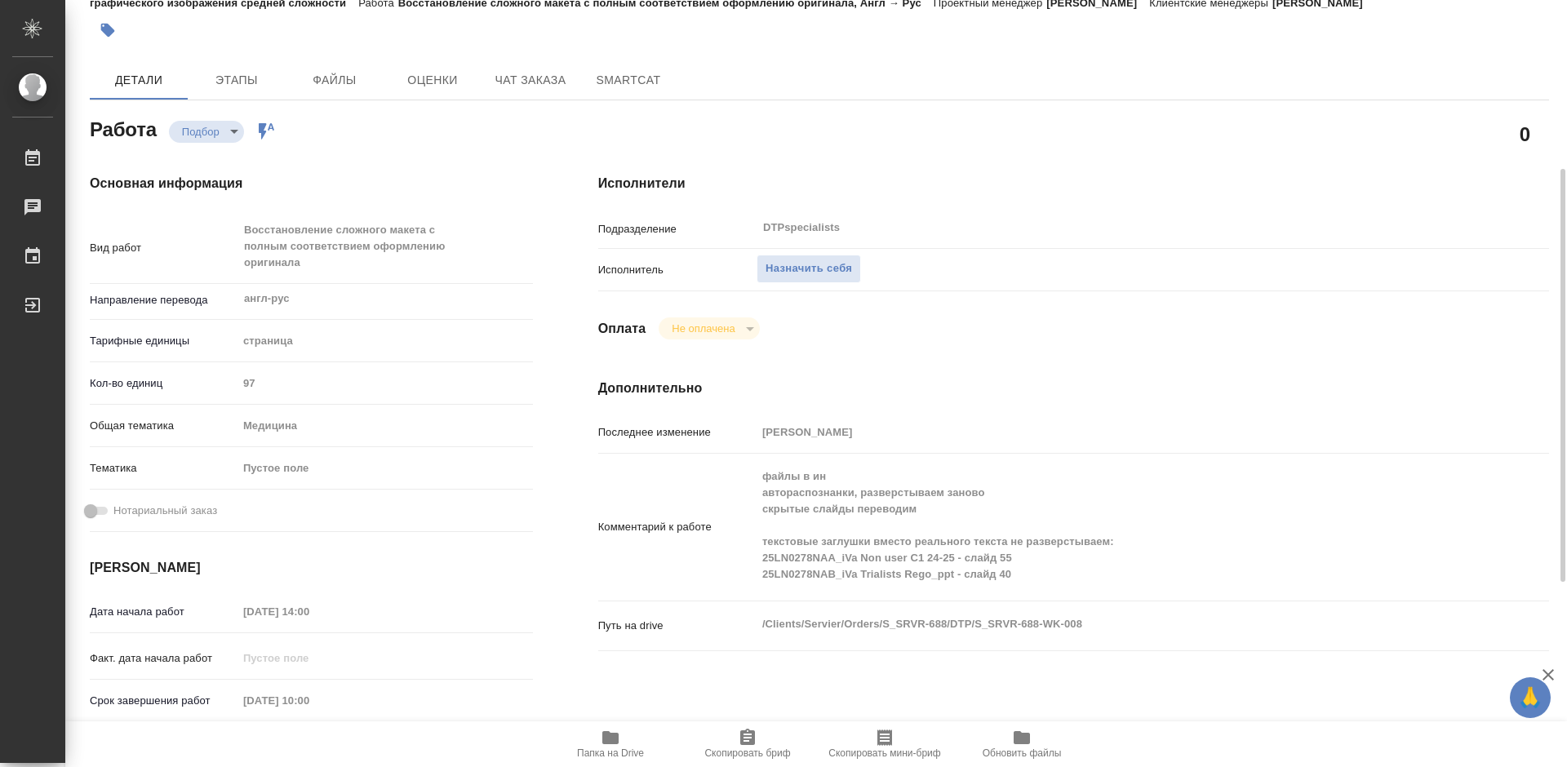
scroll to position [326, 0]
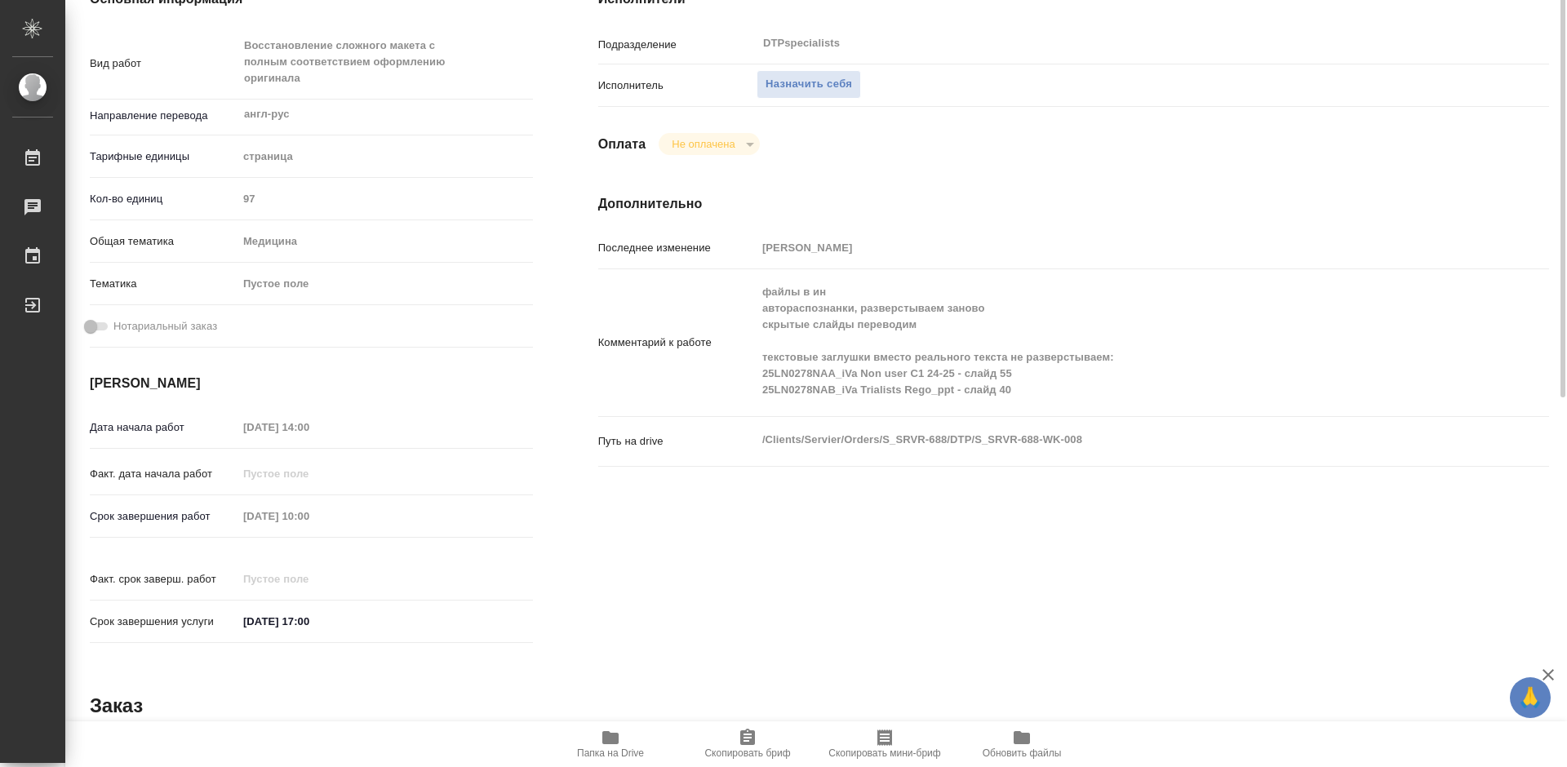
type textarea "x"
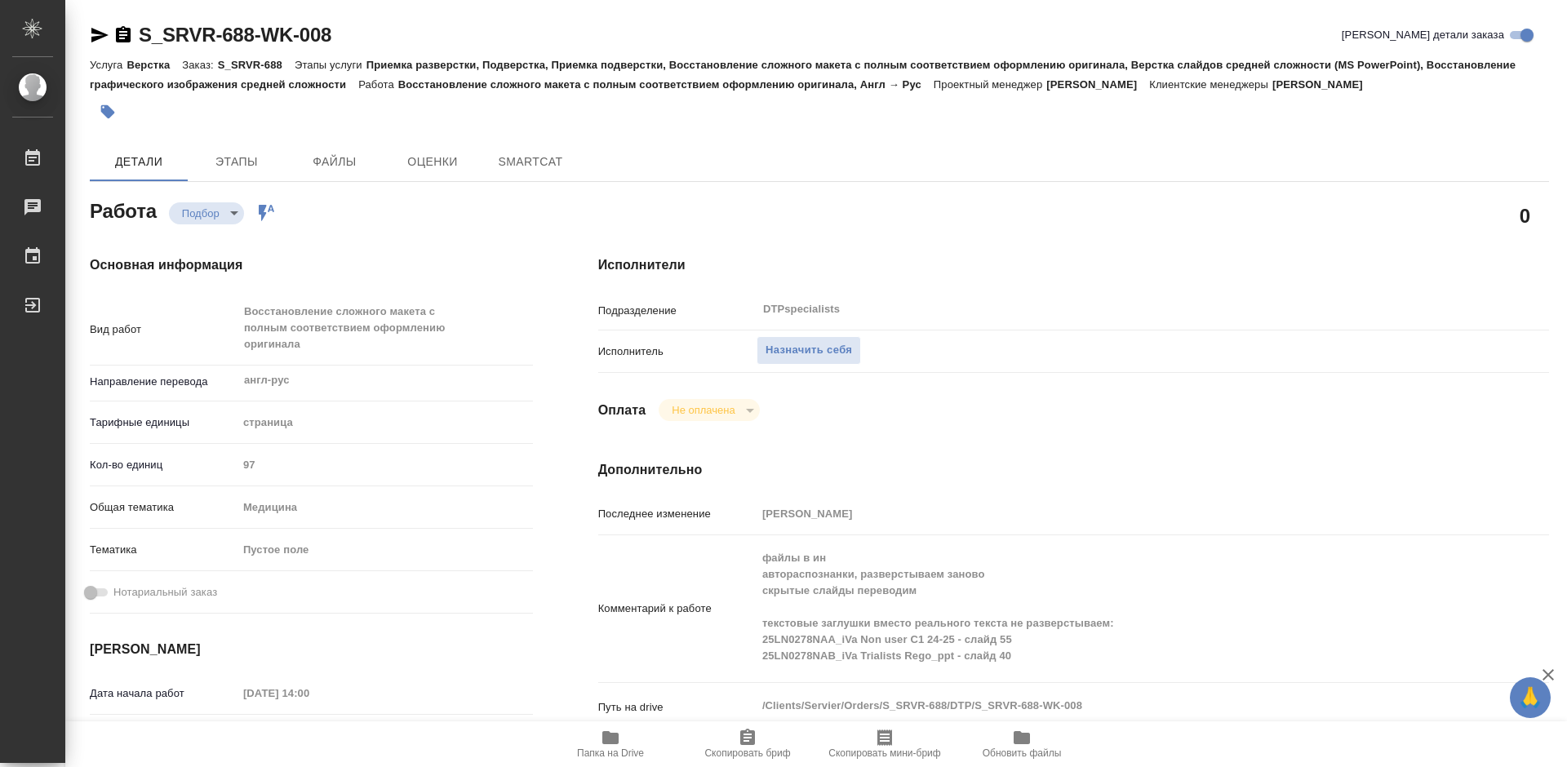
type textarea "x"
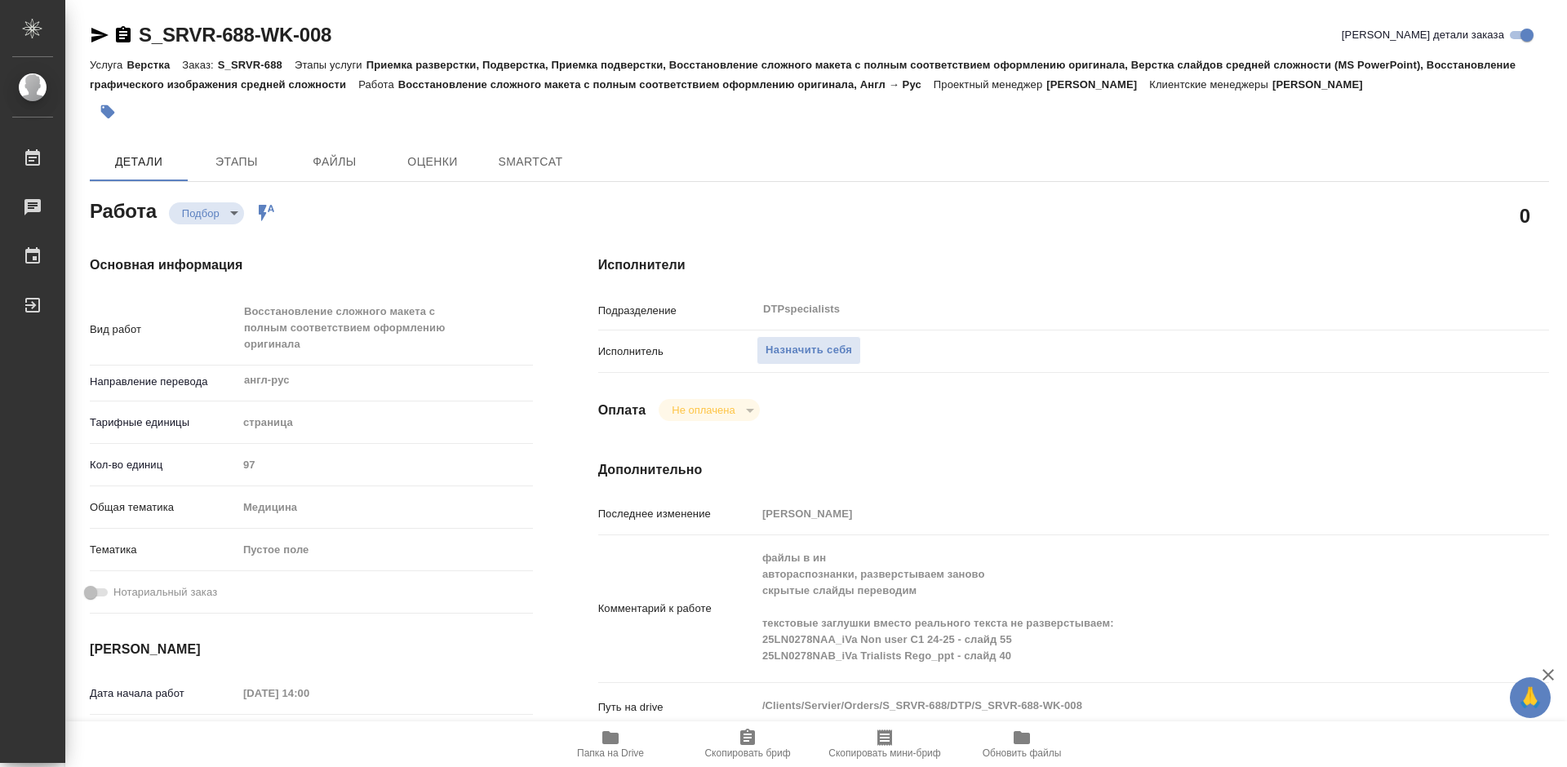
type textarea "x"
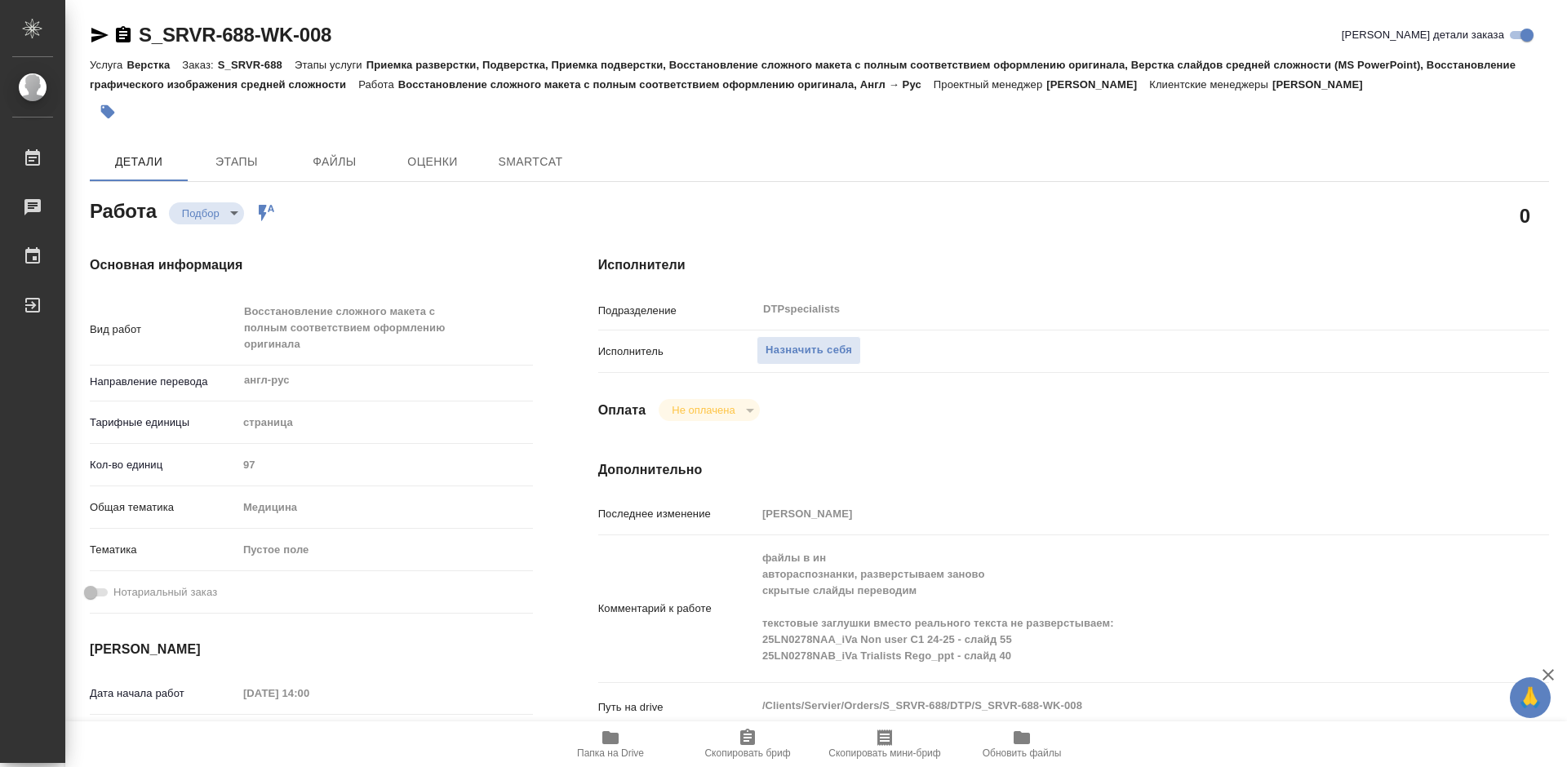
type textarea "x"
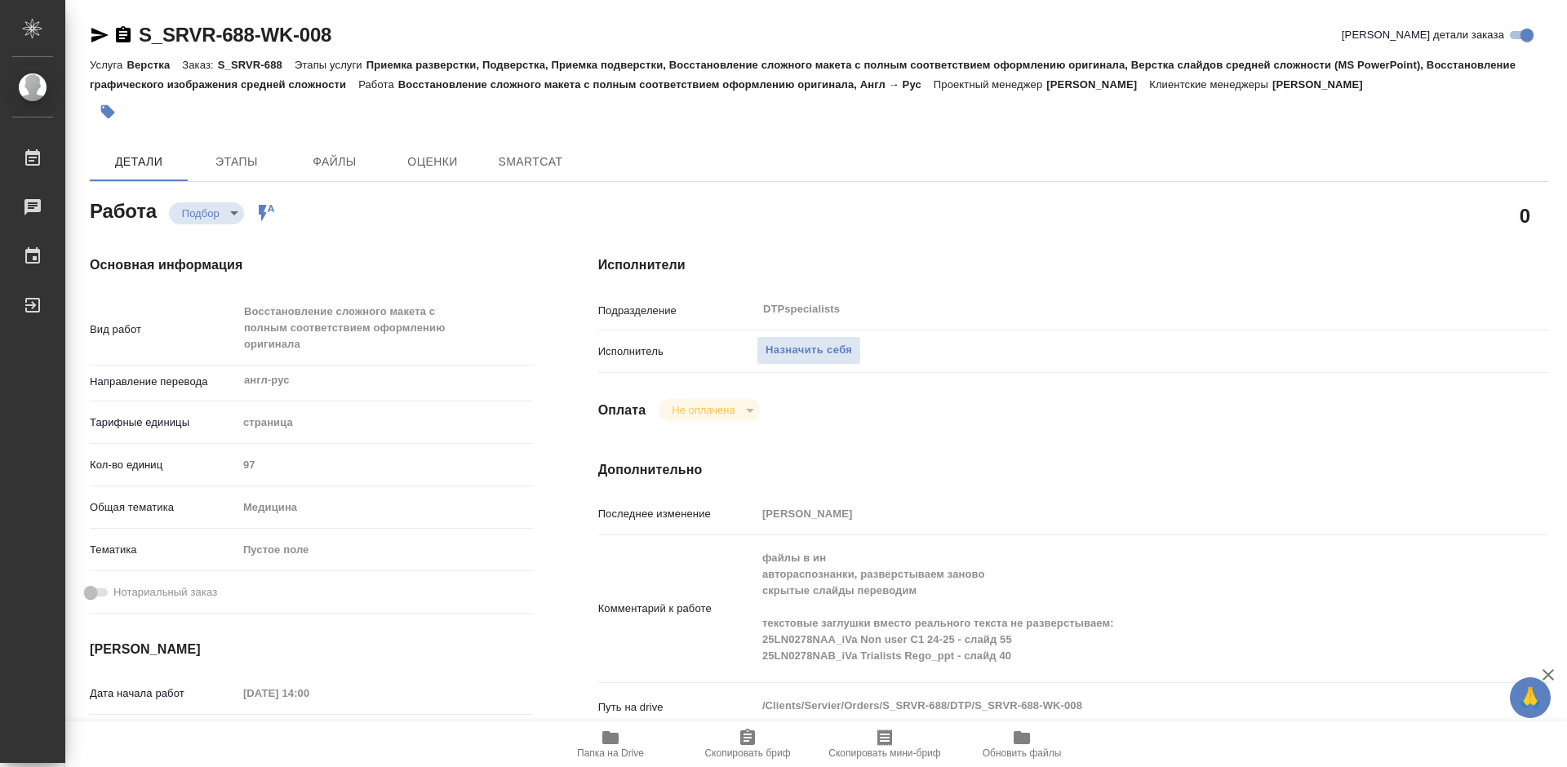
type textarea "x"
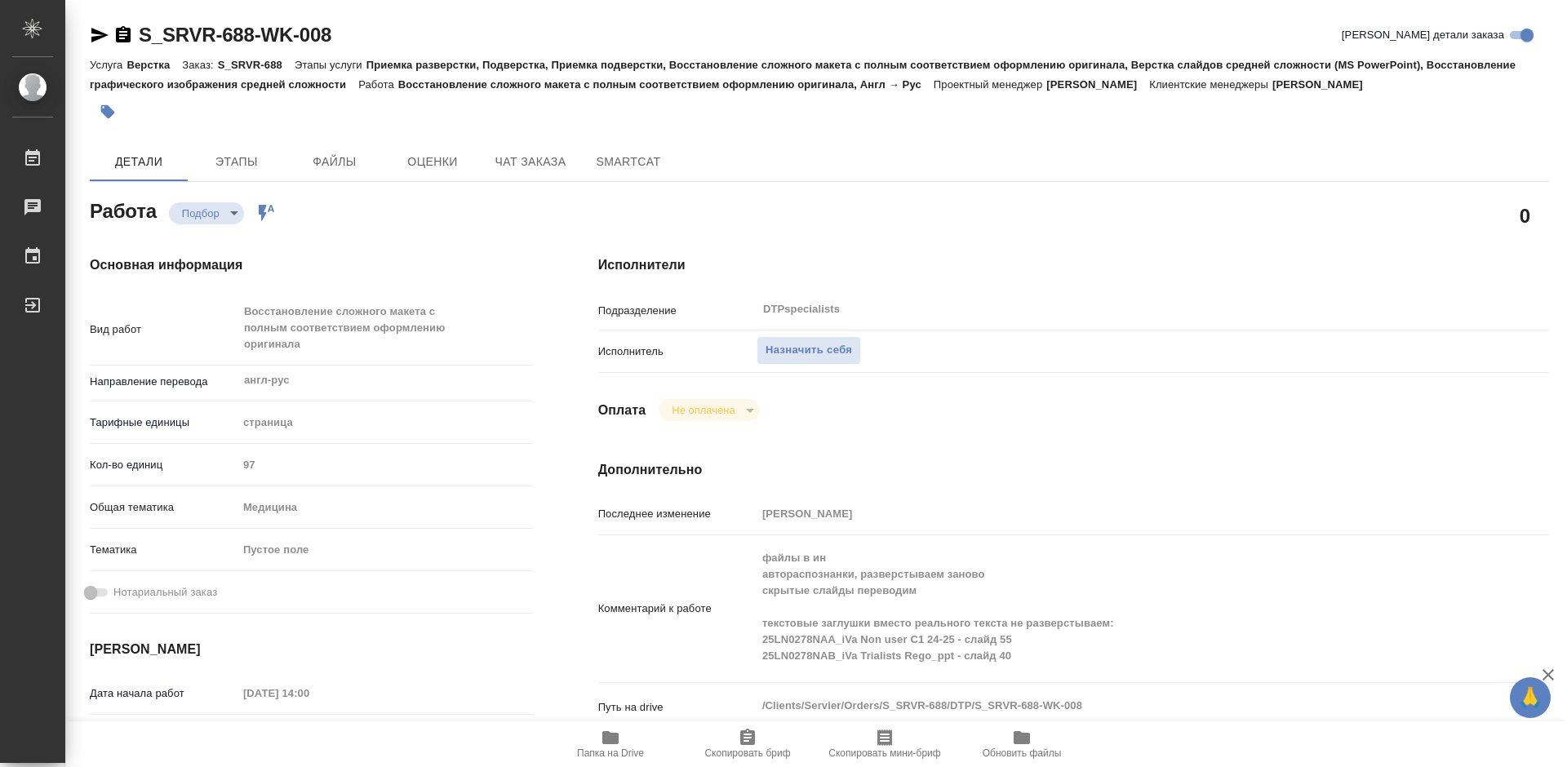
type textarea "x"
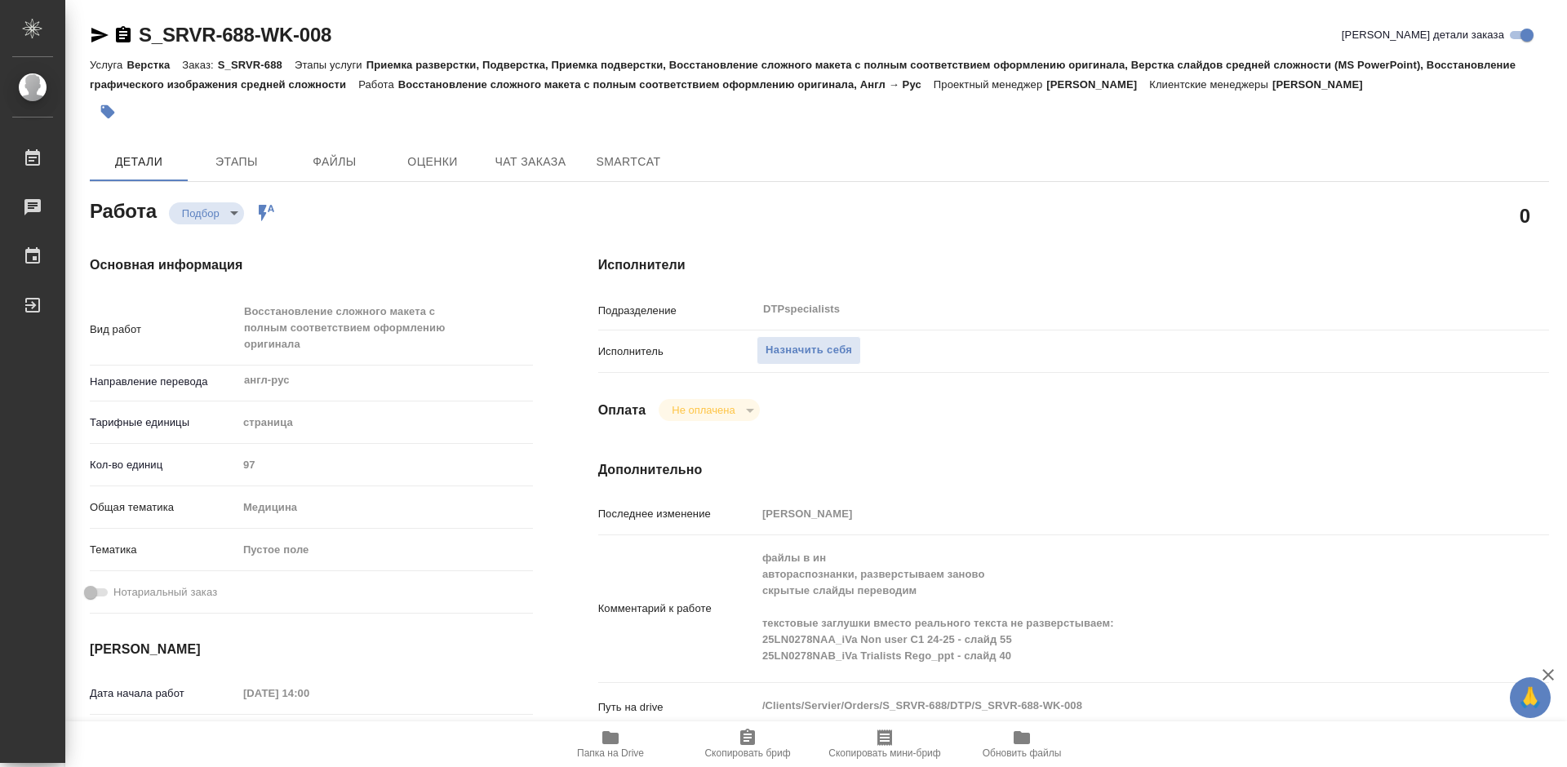
type textarea "x"
